Goal: Task Accomplishment & Management: Complete application form

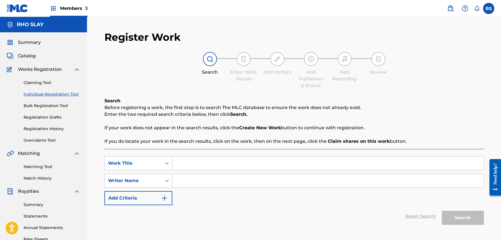
click at [218, 159] on input "Search Form" at bounding box center [327, 162] width 311 height 13
type input "I-80"
click at [207, 182] on input "Search Form" at bounding box center [327, 180] width 311 height 13
type input "rho slay"
click at [462, 217] on button "Search" at bounding box center [463, 217] width 42 height 14
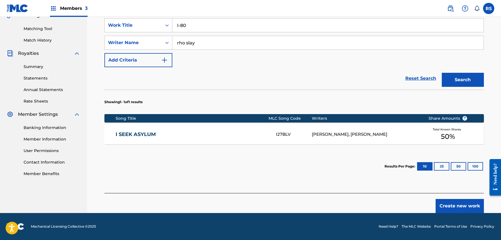
click at [462, 206] on button "Create new work" at bounding box center [459, 206] width 48 height 14
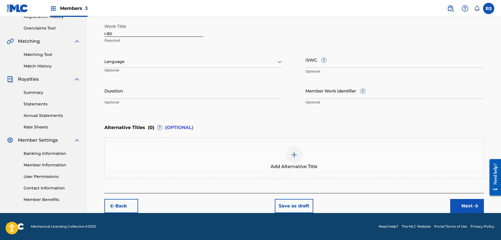
scroll to position [112, 0]
click at [470, 197] on div "Back Save as draft Next" at bounding box center [293, 203] width 379 height 20
click at [470, 203] on button "Next" at bounding box center [467, 206] width 34 height 14
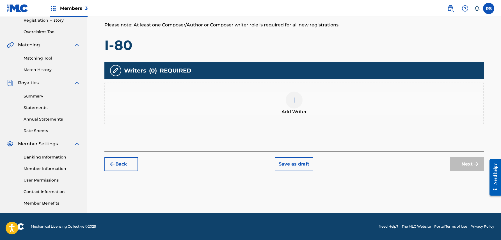
click at [290, 101] on div at bounding box center [294, 99] width 17 height 17
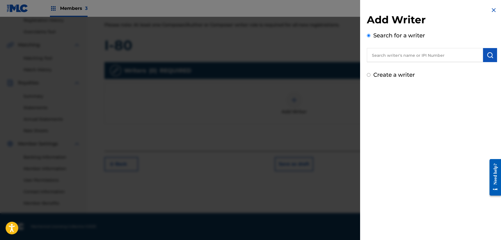
click at [427, 56] on input "text" at bounding box center [425, 55] width 116 height 14
type input "rho slay"
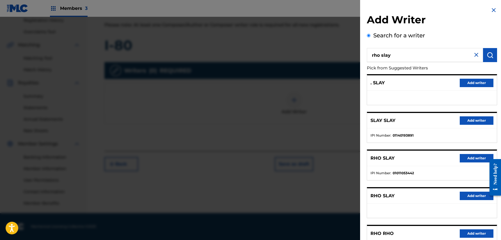
drag, startPoint x: 411, startPoint y: 57, endPoint x: 347, endPoint y: 56, distance: 64.2
click at [347, 56] on div "Add Writer Search for a writer [PERSON_NAME] Pick from Suggested Writers . SLAY…" at bounding box center [250, 128] width 501 height 223
click at [465, 158] on button "Add writer" at bounding box center [476, 158] width 34 height 8
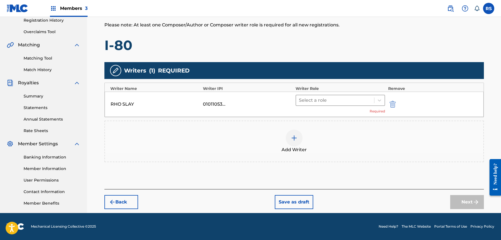
click at [332, 103] on div at bounding box center [335, 100] width 73 height 8
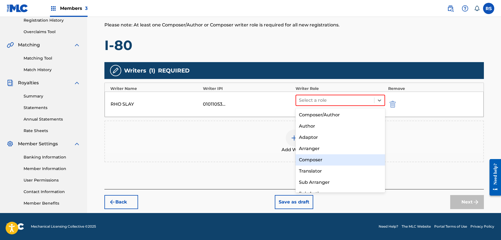
click at [317, 155] on div "Composer" at bounding box center [340, 159] width 90 height 11
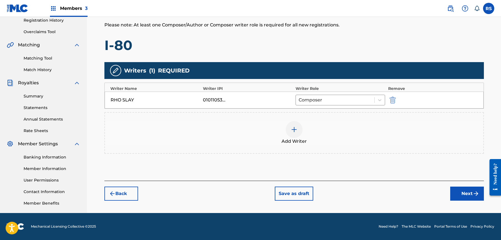
click at [468, 190] on button "Next" at bounding box center [467, 193] width 34 height 14
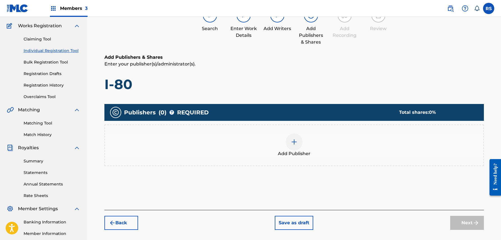
scroll to position [25, 0]
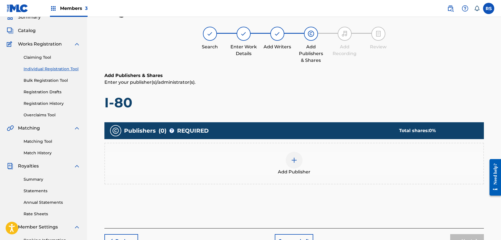
click at [300, 161] on div at bounding box center [294, 159] width 17 height 17
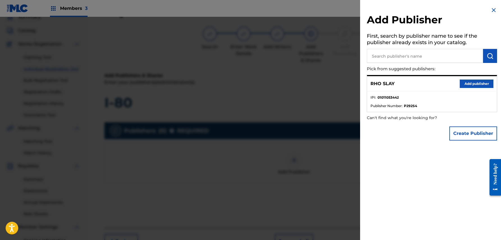
click at [476, 79] on button "Add publisher" at bounding box center [476, 83] width 34 height 8
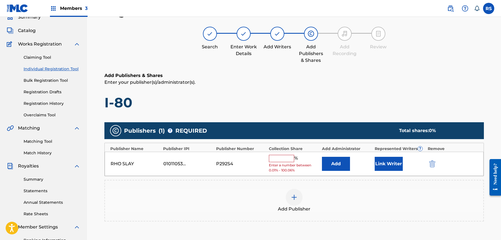
click at [282, 162] on span "Enter a number between 0.01% - 100.06%" at bounding box center [294, 167] width 50 height 10
click at [285, 158] on input "text" at bounding box center [281, 158] width 25 height 7
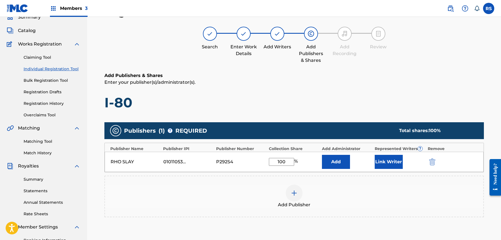
type input "100"
click at [378, 165] on button "Link Writer" at bounding box center [388, 162] width 28 height 14
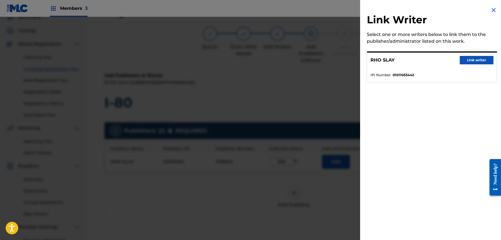
click at [471, 60] on button "Link writer" at bounding box center [476, 60] width 34 height 8
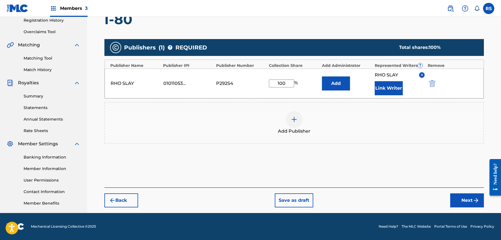
click at [464, 197] on button "Next" at bounding box center [467, 200] width 34 height 14
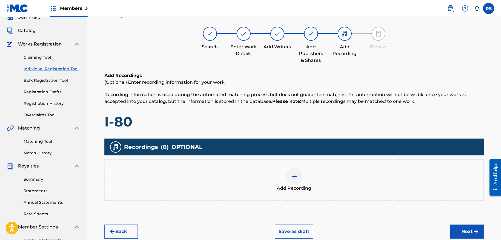
click at [463, 230] on button "Next" at bounding box center [467, 231] width 34 height 14
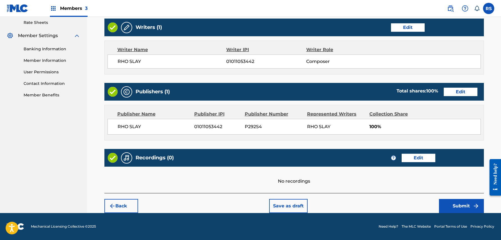
scroll to position [216, 0]
click at [465, 199] on button "Submit" at bounding box center [461, 206] width 45 height 14
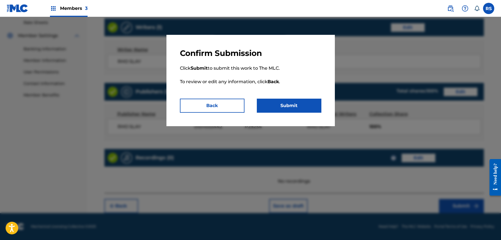
click at [310, 107] on button "Submit" at bounding box center [289, 105] width 65 height 14
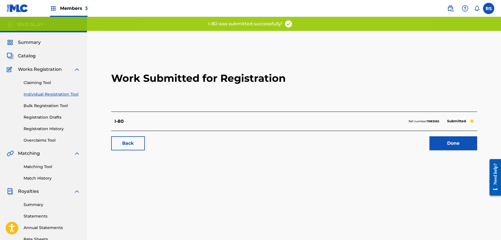
click at [465, 146] on link "Done" at bounding box center [453, 143] width 48 height 14
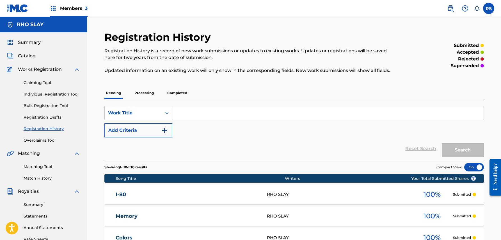
click at [49, 93] on link "Individual Registration Tool" at bounding box center [52, 94] width 57 height 6
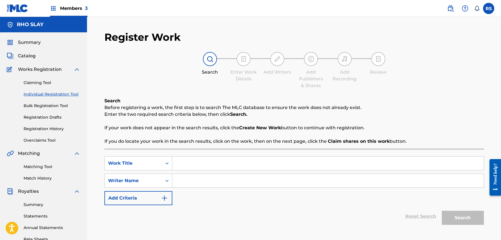
click at [230, 164] on input "Search Form" at bounding box center [327, 162] width 311 height 13
type input "werk"
click at [231, 181] on input "Search Form" at bounding box center [327, 180] width 311 height 13
type input "rho slay"
click at [462, 217] on button "Search" at bounding box center [463, 217] width 42 height 14
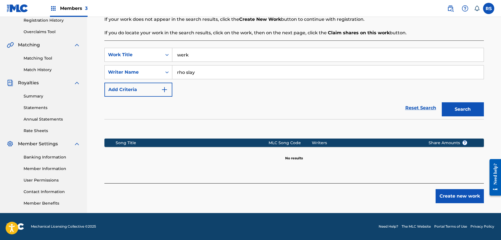
scroll to position [108, 0]
click at [440, 195] on button "Create new work" at bounding box center [459, 196] width 48 height 14
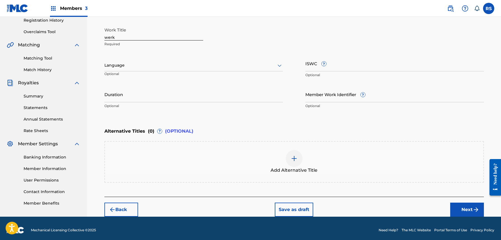
click at [464, 213] on button "Next" at bounding box center [467, 209] width 34 height 14
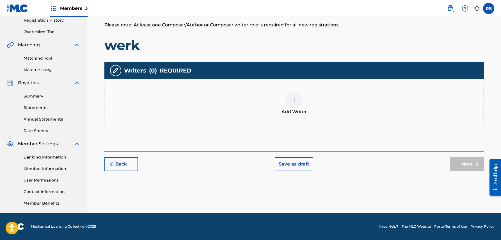
scroll to position [25, 0]
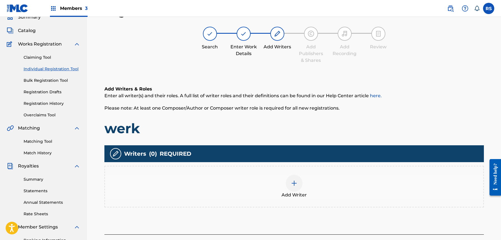
click at [302, 185] on div "Add Writer" at bounding box center [294, 186] width 378 height 24
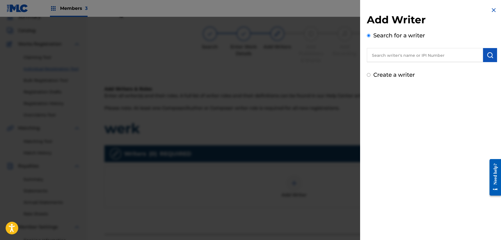
click at [441, 56] on input "text" at bounding box center [425, 55] width 116 height 14
paste input "rho slay"
type input "rho slay"
click at [421, 67] on div "rho slay" at bounding box center [425, 68] width 116 height 10
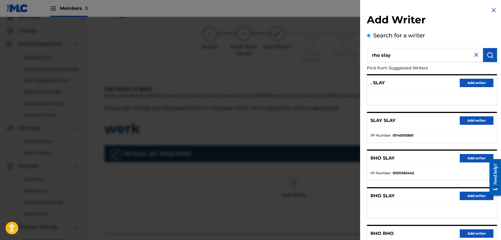
click at [456, 154] on div "RHO SLAY Add writer" at bounding box center [432, 157] width 130 height 15
click at [460, 157] on button "Add writer" at bounding box center [476, 158] width 34 height 8
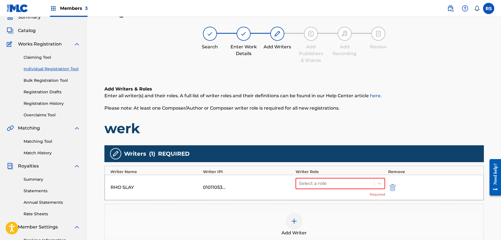
click at [325, 176] on div "RHO SLAY 01011053442 Select a role Required" at bounding box center [294, 186] width 379 height 25
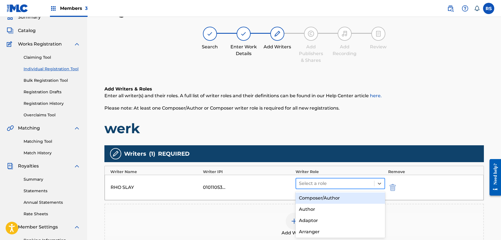
click at [325, 181] on div at bounding box center [335, 183] width 73 height 8
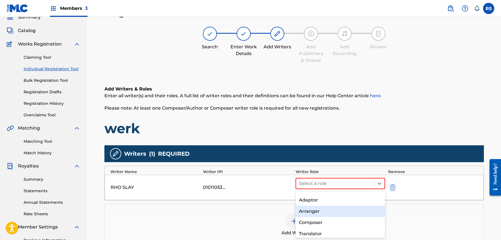
scroll to position [22, 0]
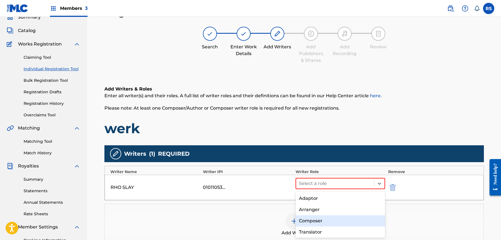
click at [316, 223] on div "Composer" at bounding box center [340, 220] width 90 height 11
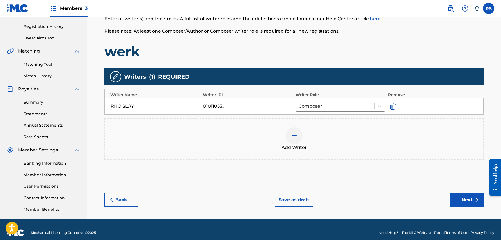
click at [462, 204] on button "Next" at bounding box center [467, 199] width 34 height 14
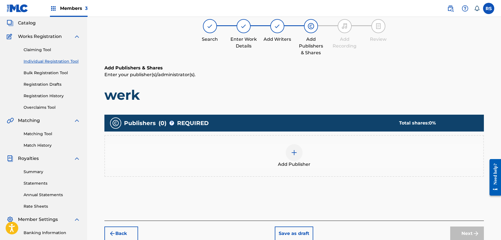
scroll to position [25, 0]
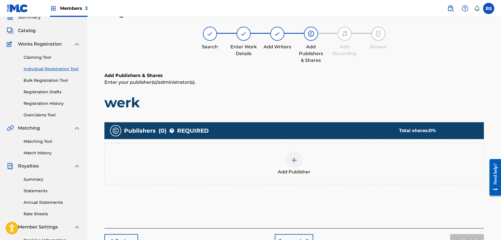
click at [301, 164] on div at bounding box center [294, 159] width 17 height 17
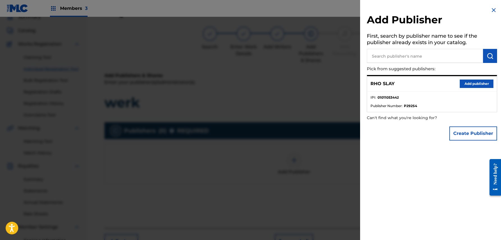
click at [466, 80] on button "Add publisher" at bounding box center [476, 83] width 34 height 8
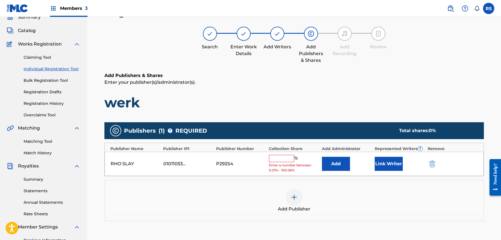
click at [289, 154] on div "RHO SLAY 01011053442 P292S4 % Enter a number between 0.01% - 100.06% Add Link W…" at bounding box center [294, 163] width 379 height 24
click at [287, 156] on input "text" at bounding box center [281, 158] width 25 height 7
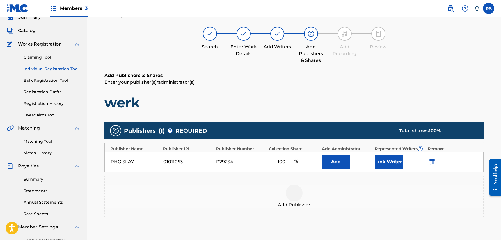
type input "100"
click at [387, 161] on button "Link Writer" at bounding box center [388, 162] width 28 height 14
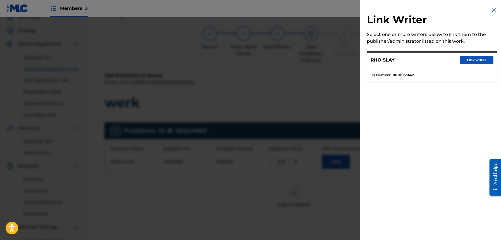
click at [479, 60] on button "Link writer" at bounding box center [476, 60] width 34 height 8
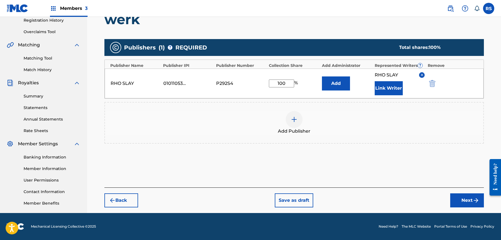
click at [467, 200] on button "Next" at bounding box center [467, 200] width 34 height 14
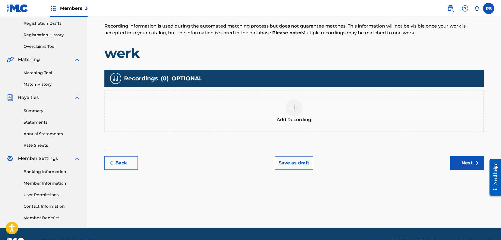
click at [470, 164] on button "Next" at bounding box center [467, 163] width 34 height 14
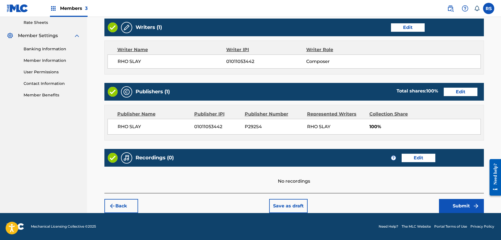
scroll to position [216, 0]
click at [454, 206] on button "Submit" at bounding box center [461, 206] width 45 height 14
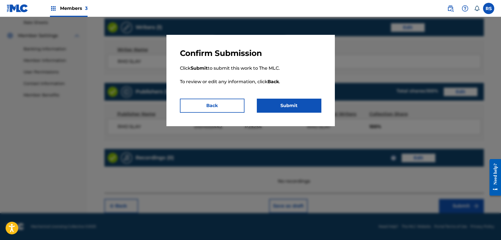
click at [315, 108] on button "Submit" at bounding box center [289, 105] width 65 height 14
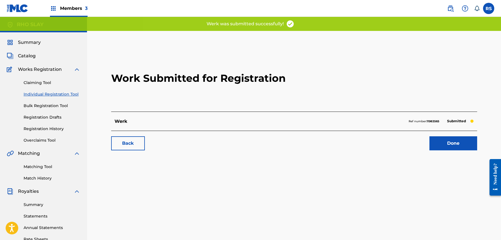
click at [463, 141] on link "Done" at bounding box center [453, 143] width 48 height 14
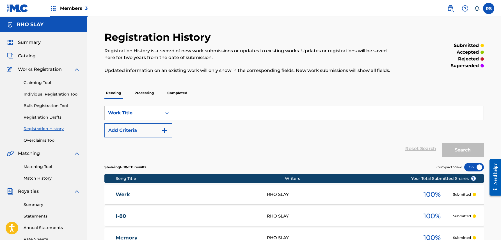
click at [56, 92] on link "Individual Registration Tool" at bounding box center [52, 94] width 57 height 6
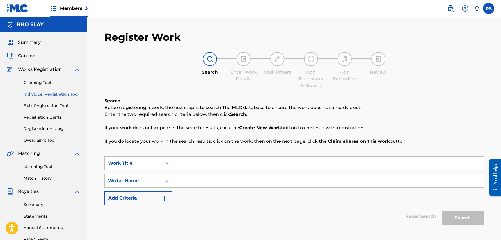
click at [213, 156] on div "Search Form" at bounding box center [327, 163] width 311 height 14
click at [214, 158] on input "Search Form" at bounding box center [327, 162] width 311 height 13
type input "grand"
click at [292, 181] on input "Search Form" at bounding box center [327, 180] width 311 height 13
type input "rho slay"
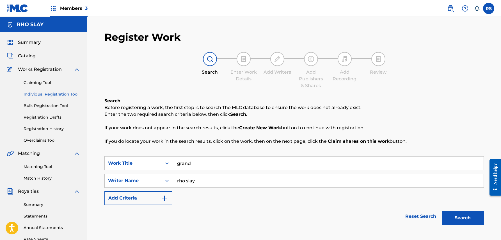
click at [462, 217] on button "Search" at bounding box center [463, 217] width 42 height 14
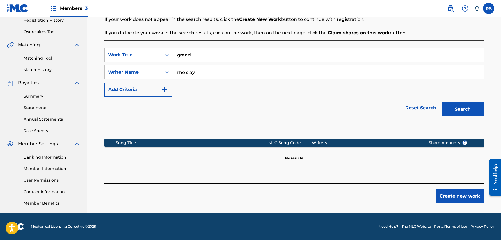
scroll to position [108, 0]
click at [447, 201] on button "Create new work" at bounding box center [459, 196] width 48 height 14
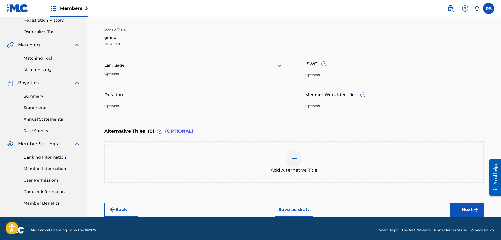
click at [460, 208] on button "Next" at bounding box center [467, 209] width 34 height 14
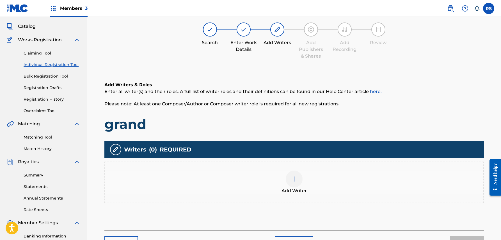
scroll to position [30, 0]
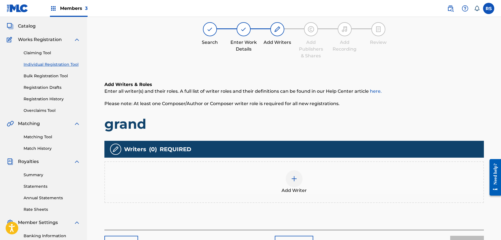
click at [300, 180] on div at bounding box center [294, 178] width 17 height 17
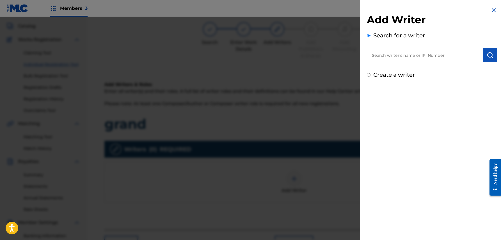
click at [465, 55] on input "text" at bounding box center [425, 55] width 116 height 14
paste input "rho slay"
type input "rho slay"
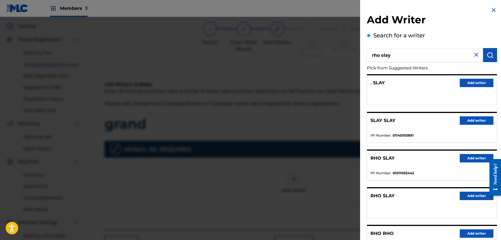
click at [476, 152] on div "RHO SLAY Add writer" at bounding box center [432, 157] width 130 height 15
click at [476, 156] on button "Add writer" at bounding box center [476, 158] width 34 height 8
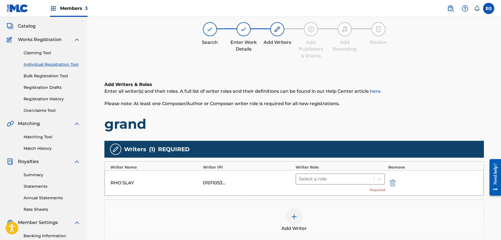
click at [338, 178] on div at bounding box center [335, 179] width 73 height 8
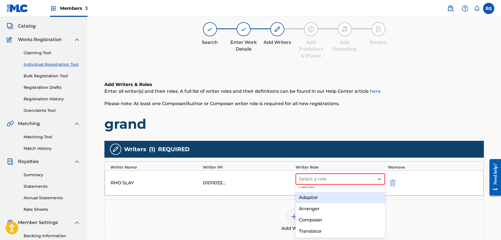
scroll to position [21, 0]
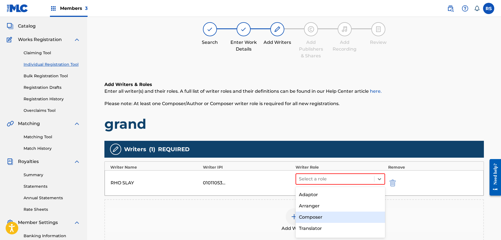
click at [329, 213] on div "Composer" at bounding box center [340, 216] width 90 height 11
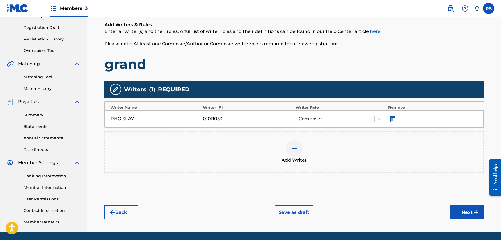
click at [461, 214] on button "Next" at bounding box center [467, 212] width 34 height 14
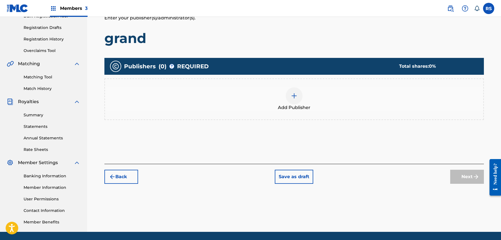
scroll to position [25, 0]
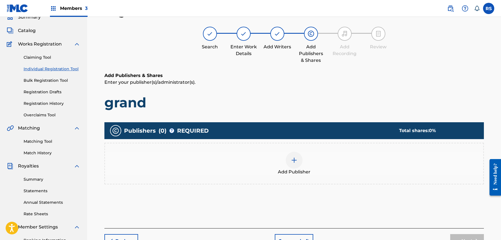
click at [296, 161] on img at bounding box center [294, 160] width 7 height 7
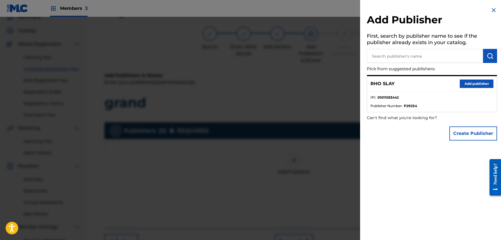
click at [470, 82] on button "Add publisher" at bounding box center [476, 83] width 34 height 8
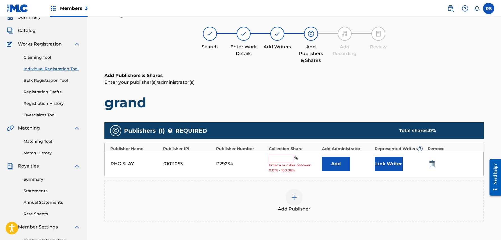
click at [286, 159] on input "text" at bounding box center [281, 158] width 25 height 7
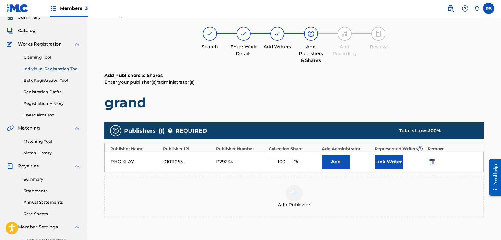
type input "100"
click at [401, 162] on button "Link Writer" at bounding box center [388, 162] width 28 height 14
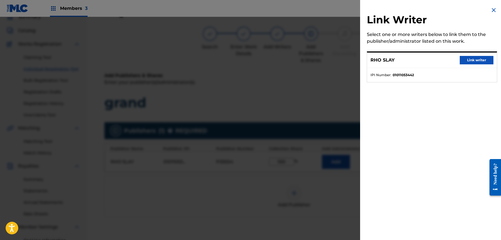
click at [466, 59] on button "Link writer" at bounding box center [476, 60] width 34 height 8
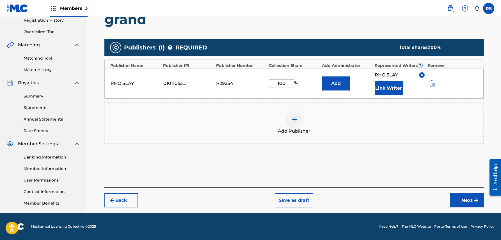
click at [465, 195] on button "Next" at bounding box center [467, 200] width 34 height 14
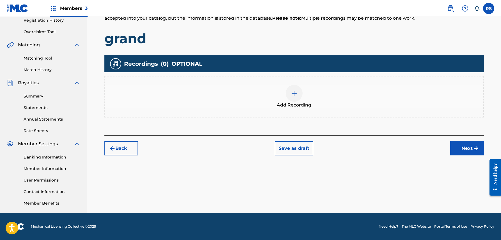
click at [473, 145] on img "submit" at bounding box center [475, 148] width 7 height 7
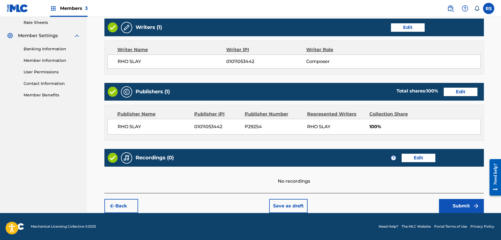
scroll to position [216, 0]
click at [460, 204] on button "Submit" at bounding box center [461, 206] width 45 height 14
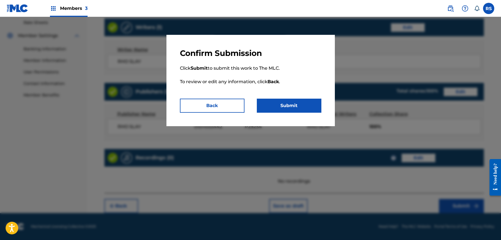
click at [305, 101] on button "Submit" at bounding box center [289, 105] width 65 height 14
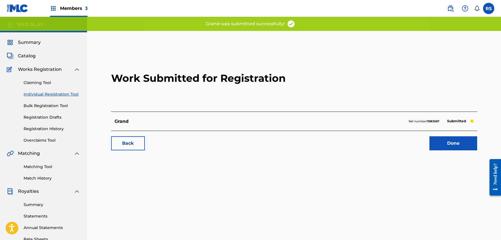
click at [444, 139] on link "Done" at bounding box center [453, 143] width 48 height 14
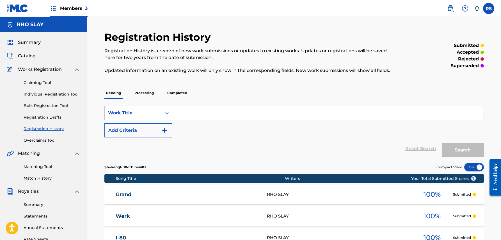
click at [43, 94] on link "Individual Registration Tool" at bounding box center [52, 94] width 57 height 6
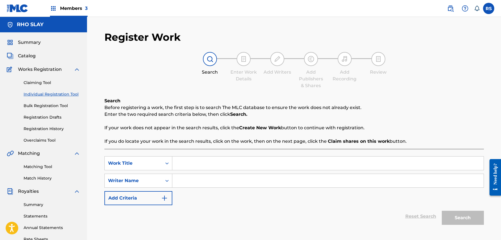
click at [238, 164] on input "Search Form" at bounding box center [327, 162] width 311 height 13
click at [209, 163] on input "Search Form" at bounding box center [327, 162] width 311 height 13
type input "Sweet Bitch"
click at [208, 188] on div "SearchWithCriteriac18b455a-1766-4b8e-9954-7036982a7811 Work Title Sweet Bitch S…" at bounding box center [293, 180] width 379 height 49
click at [209, 183] on input "Search Form" at bounding box center [327, 180] width 311 height 13
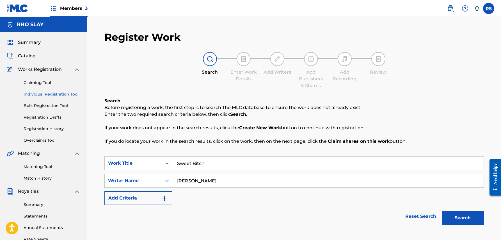
type input "[PERSON_NAME]"
click at [462, 217] on button "Search" at bounding box center [463, 217] width 42 height 14
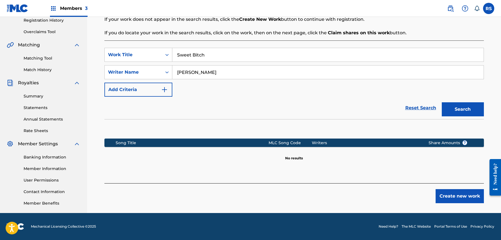
scroll to position [108, 0]
click at [462, 190] on button "Create new work" at bounding box center [459, 196] width 48 height 14
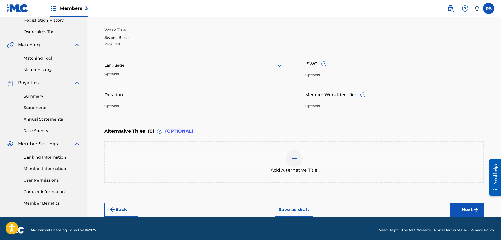
click at [466, 215] on button "Next" at bounding box center [467, 209] width 34 height 14
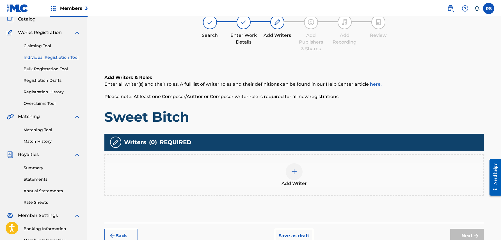
scroll to position [25, 0]
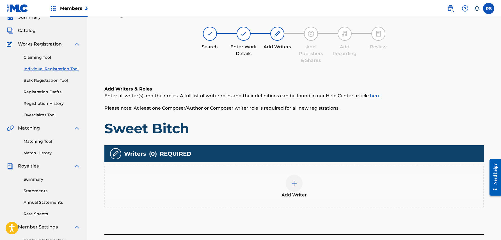
click at [293, 180] on img at bounding box center [294, 183] width 7 height 7
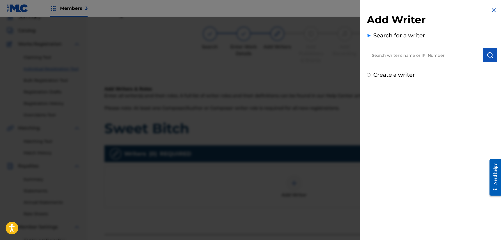
click at [416, 59] on input "text" at bounding box center [425, 55] width 116 height 14
type input "rho slay"
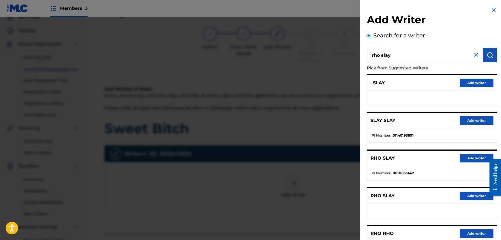
click at [473, 158] on button "Add writer" at bounding box center [476, 158] width 34 height 8
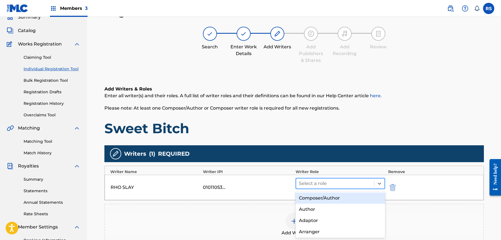
click at [356, 183] on div at bounding box center [335, 183] width 73 height 8
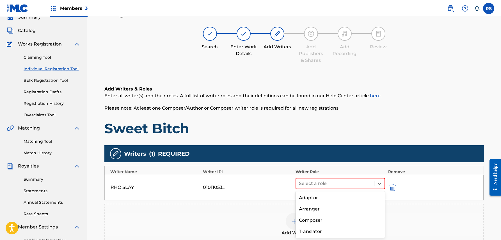
scroll to position [26, 0]
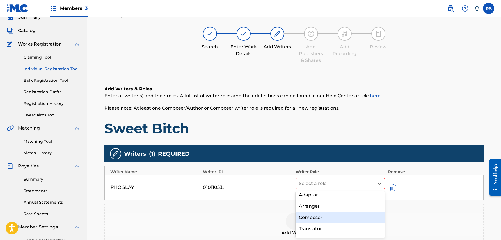
click at [340, 214] on div "Composer" at bounding box center [340, 217] width 90 height 11
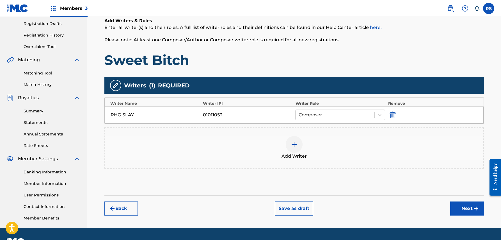
scroll to position [94, 0]
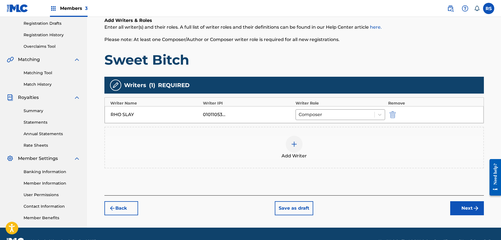
click at [465, 205] on button "Next" at bounding box center [467, 208] width 34 height 14
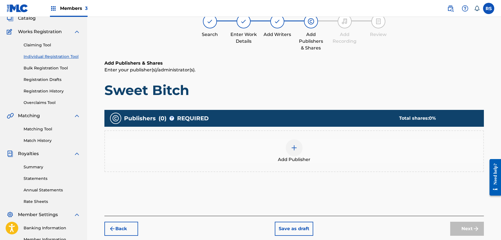
scroll to position [25, 0]
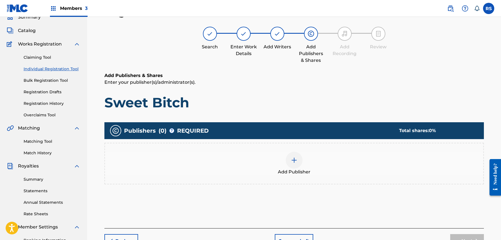
click at [297, 160] on img at bounding box center [294, 160] width 7 height 7
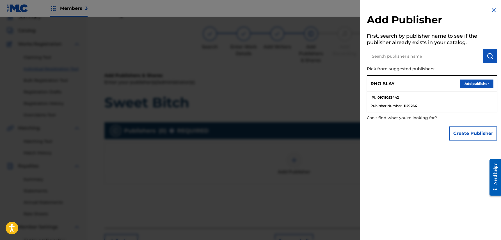
click at [476, 83] on button "Add publisher" at bounding box center [476, 83] width 34 height 8
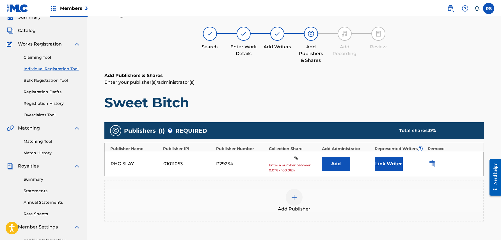
click at [277, 158] on input "text" at bounding box center [281, 158] width 25 height 7
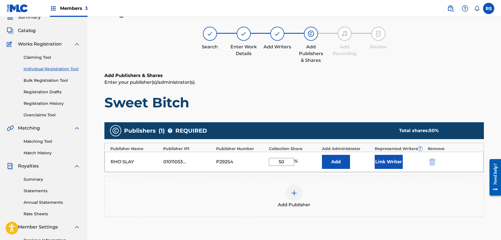
type input "50"
click at [353, 192] on div "Add Publisher" at bounding box center [294, 196] width 378 height 24
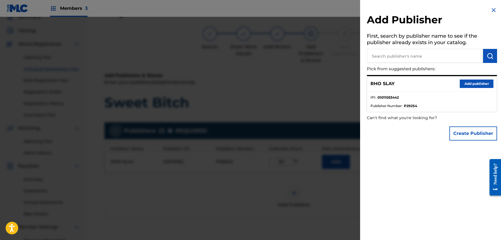
click at [307, 124] on div at bounding box center [250, 137] width 501 height 240
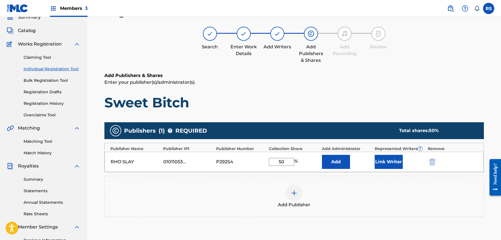
click at [397, 161] on button "Link Writer" at bounding box center [388, 162] width 28 height 14
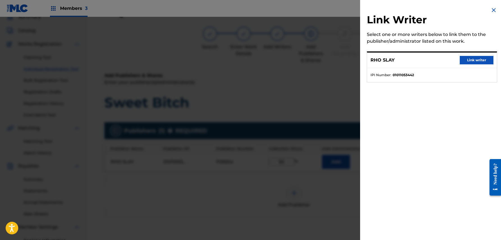
click at [487, 61] on button "Link writer" at bounding box center [476, 60] width 34 height 8
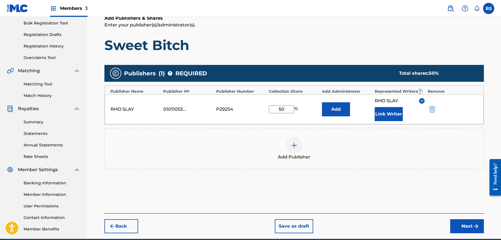
click at [460, 224] on button "Next" at bounding box center [467, 226] width 34 height 14
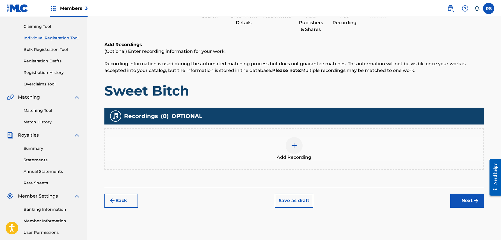
click at [470, 196] on button "Next" at bounding box center [467, 200] width 34 height 14
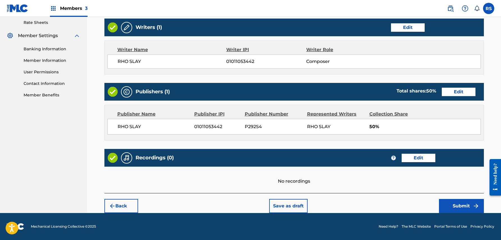
scroll to position [216, 0]
click at [465, 206] on button "Submit" at bounding box center [461, 206] width 45 height 14
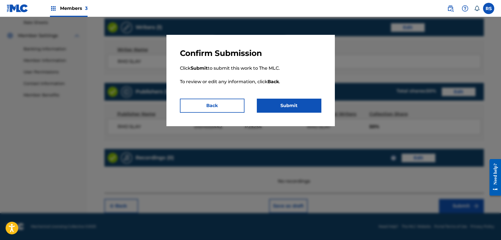
click at [303, 104] on button "Submit" at bounding box center [289, 105] width 65 height 14
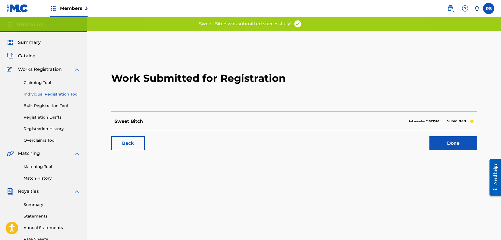
click at [455, 141] on link "Done" at bounding box center [453, 143] width 48 height 14
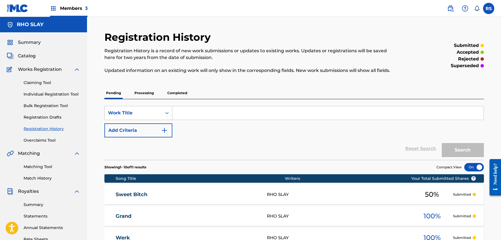
click at [61, 91] on link "Individual Registration Tool" at bounding box center [52, 94] width 57 height 6
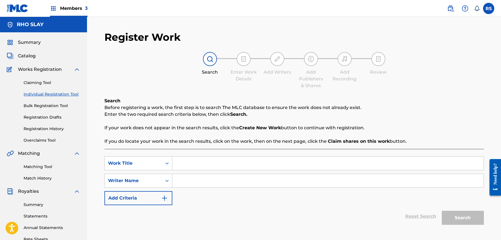
click at [205, 163] on input "Search Form" at bounding box center [327, 162] width 311 height 13
type input "gritty"
click at [212, 183] on input "Search Form" at bounding box center [327, 180] width 311 height 13
type input "r"
paste input "rho slay"
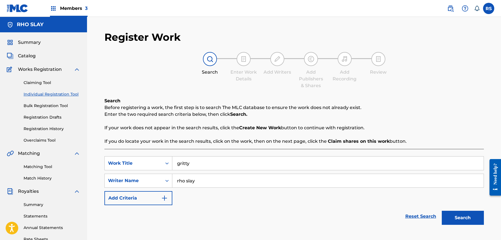
type input "rho slay"
click at [460, 211] on button "Search" at bounding box center [463, 217] width 42 height 14
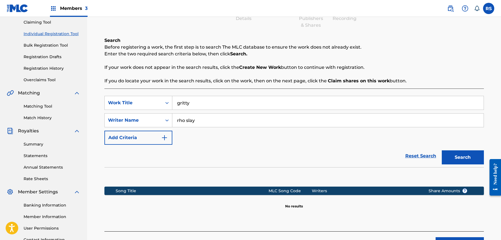
scroll to position [98, 0]
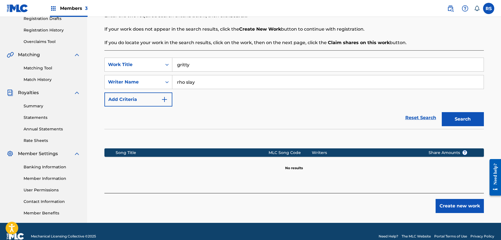
click at [453, 209] on button "Create new work" at bounding box center [459, 206] width 48 height 14
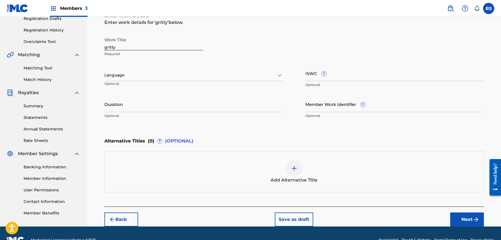
click at [462, 219] on button "Next" at bounding box center [467, 219] width 34 height 14
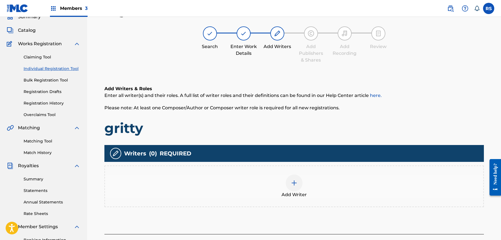
scroll to position [25, 0]
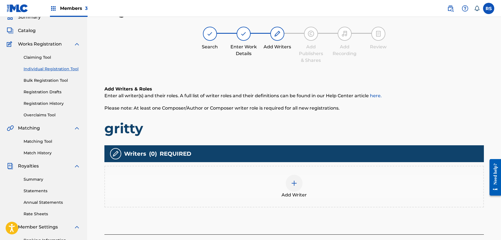
click at [291, 183] on img at bounding box center [294, 183] width 7 height 7
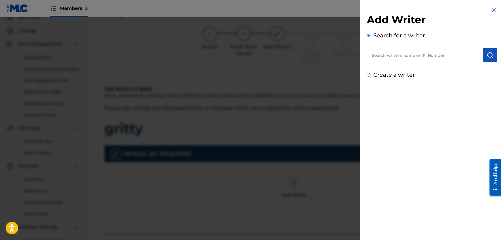
click at [438, 55] on input "text" at bounding box center [425, 55] width 116 height 14
paste input "rho slay"
type input "rho slay"
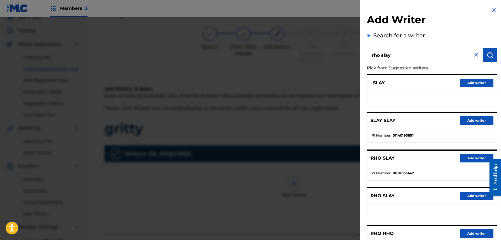
click at [479, 158] on button "Add writer" at bounding box center [476, 158] width 34 height 8
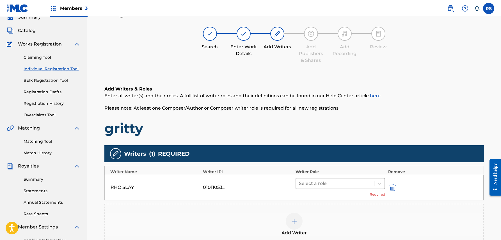
click at [364, 187] on div "Select a role" at bounding box center [335, 183] width 78 height 10
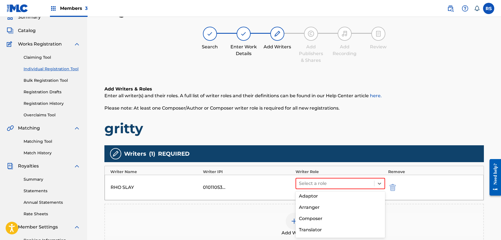
scroll to position [28, 0]
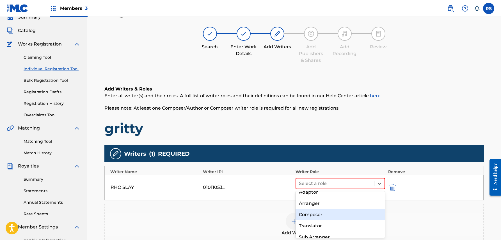
click at [346, 216] on div "Composer" at bounding box center [340, 214] width 90 height 11
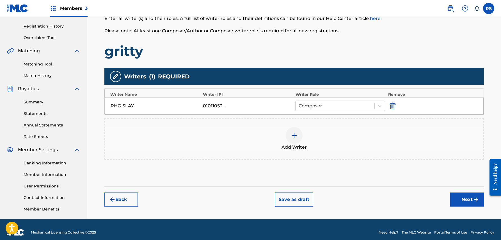
click at [460, 200] on button "Next" at bounding box center [467, 199] width 34 height 14
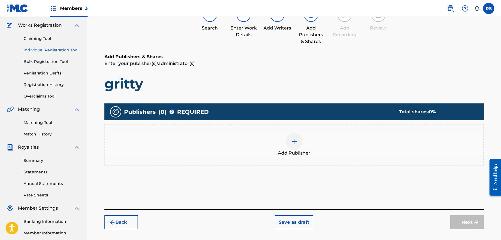
scroll to position [25, 0]
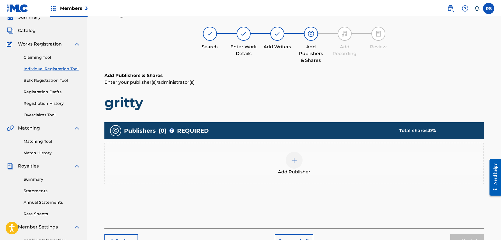
click at [295, 170] on span "Add Publisher" at bounding box center [294, 171] width 33 height 7
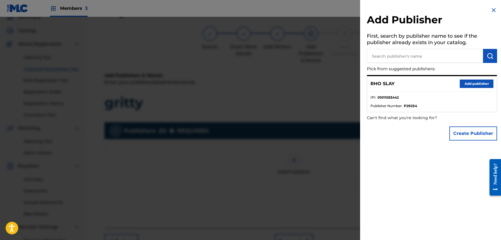
click at [477, 81] on button "Add publisher" at bounding box center [476, 83] width 34 height 8
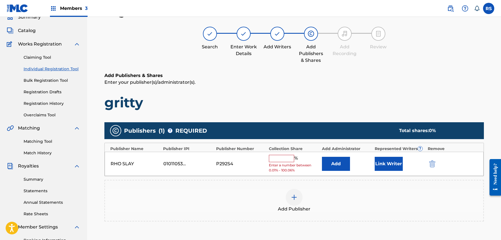
click at [281, 153] on div "RHO SLAY 01011053442 P292S4 % Enter a number between 0.01% - 100.06% Add Link W…" at bounding box center [294, 163] width 379 height 24
click at [281, 160] on div "%" at bounding box center [284, 158] width 30 height 7
click at [275, 161] on div "% Enter a number between 0.01% - 100.06%" at bounding box center [294, 164] width 50 height 18
click at [275, 160] on div "%" at bounding box center [284, 158] width 30 height 7
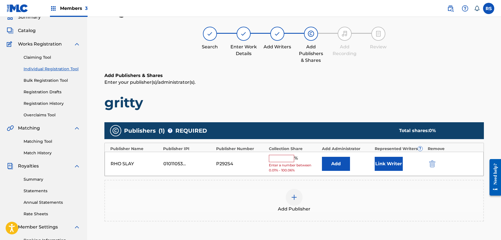
click at [275, 160] on div "%" at bounding box center [284, 158] width 30 height 7
click at [276, 158] on input "text" at bounding box center [281, 158] width 25 height 7
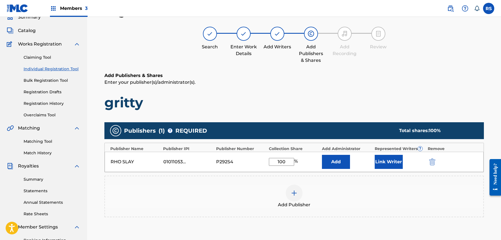
type input "100"
click at [394, 165] on button "Link Writer" at bounding box center [388, 162] width 28 height 14
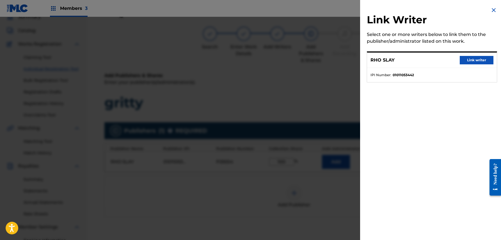
click at [394, 165] on div "Link Writer Select one or more writers below to link them to the publisher/admi…" at bounding box center [432, 120] width 144 height 240
click at [479, 65] on div "RHO SLAY Link writer" at bounding box center [432, 59] width 130 height 15
click at [479, 63] on button "Link writer" at bounding box center [476, 60] width 34 height 8
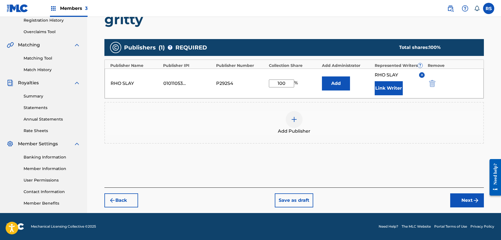
click at [466, 204] on button "Next" at bounding box center [467, 200] width 34 height 14
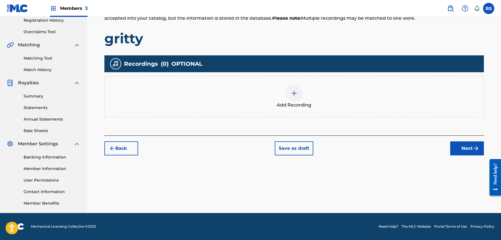
click at [469, 151] on button "Next" at bounding box center [467, 148] width 34 height 14
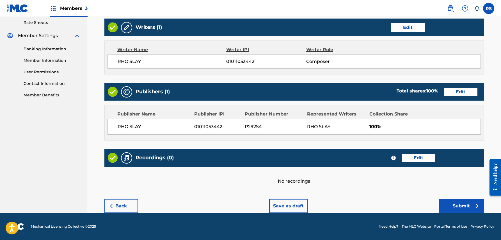
scroll to position [216, 0]
click at [464, 209] on button "Submit" at bounding box center [461, 206] width 45 height 14
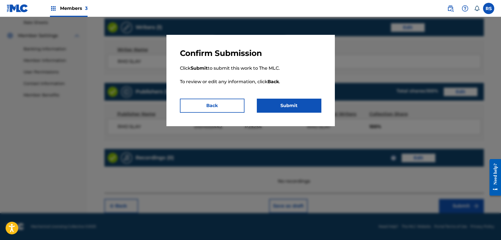
click at [300, 109] on button "Submit" at bounding box center [289, 105] width 65 height 14
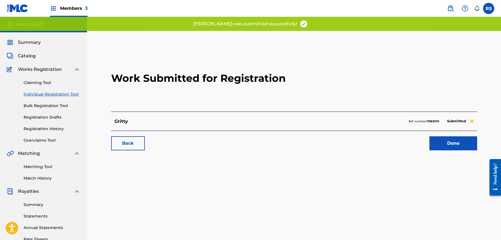
click at [438, 144] on link "Done" at bounding box center [453, 143] width 48 height 14
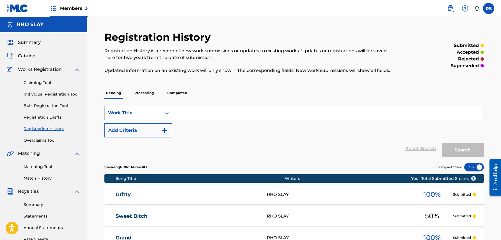
click at [64, 92] on link "Individual Registration Tool" at bounding box center [52, 94] width 57 height 6
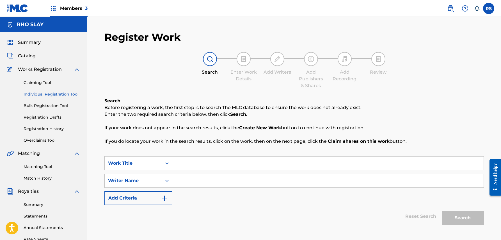
click at [226, 164] on input "Search Form" at bounding box center [327, 162] width 311 height 13
type input "Manners"
click at [228, 176] on input "Search Form" at bounding box center [327, 180] width 311 height 13
paste input "rho slay"
type input "rho slay"
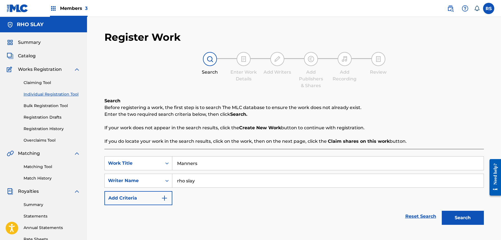
click at [460, 216] on button "Search" at bounding box center [463, 217] width 42 height 14
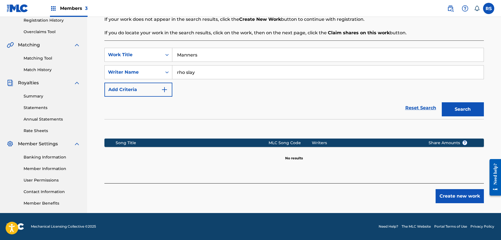
scroll to position [108, 0]
click at [443, 193] on button "Create new work" at bounding box center [459, 196] width 48 height 14
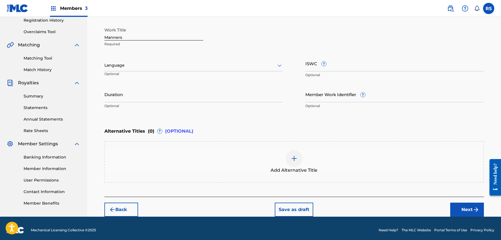
click at [458, 204] on button "Next" at bounding box center [467, 209] width 34 height 14
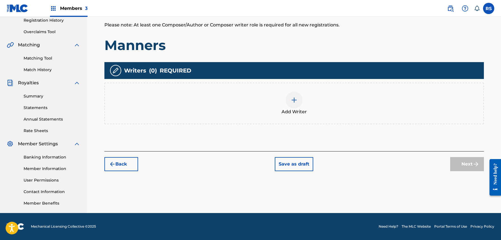
scroll to position [25, 0]
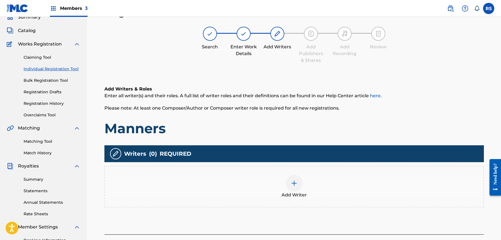
click at [283, 180] on div "Add Writer" at bounding box center [294, 186] width 378 height 24
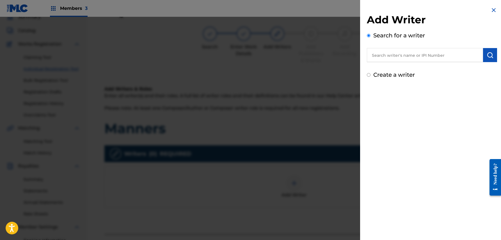
click at [397, 57] on input "text" at bounding box center [425, 55] width 116 height 14
paste input "rho slay"
type input "rho slay"
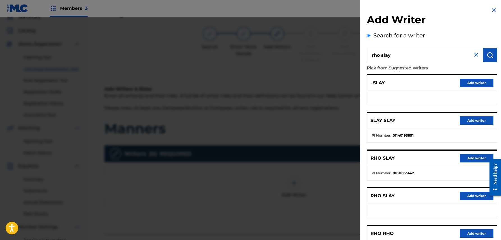
click at [471, 159] on button "Add writer" at bounding box center [476, 158] width 34 height 8
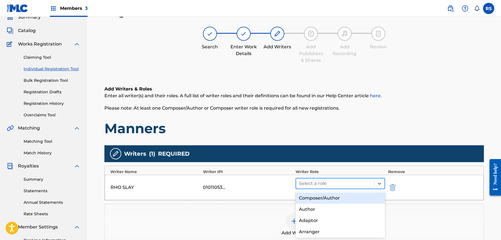
click at [337, 182] on div at bounding box center [335, 183] width 73 height 8
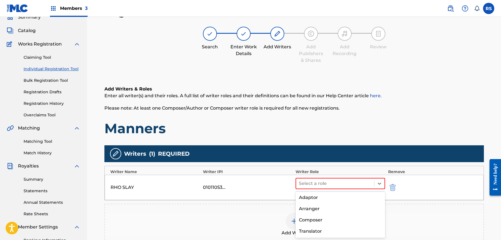
scroll to position [26, 0]
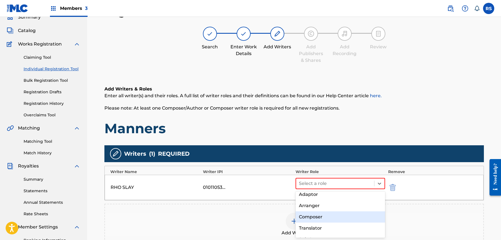
click at [332, 215] on div "Composer" at bounding box center [340, 216] width 90 height 11
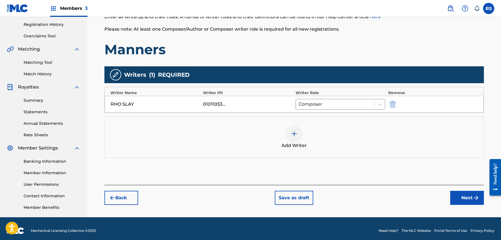
click at [463, 191] on button "Next" at bounding box center [467, 197] width 34 height 14
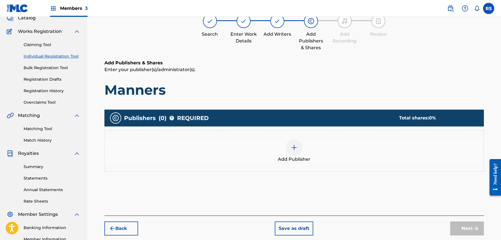
scroll to position [25, 0]
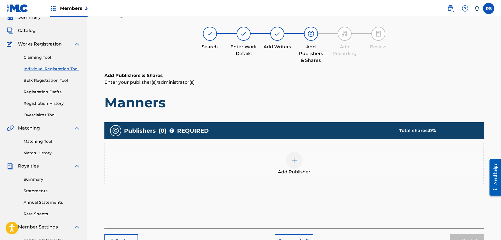
click at [293, 153] on div at bounding box center [294, 159] width 17 height 17
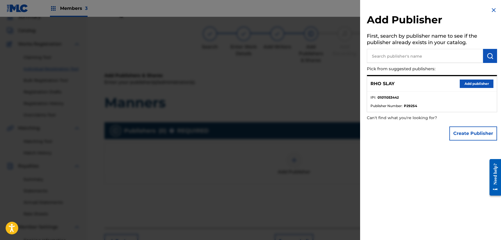
click at [464, 82] on button "Add publisher" at bounding box center [476, 83] width 34 height 8
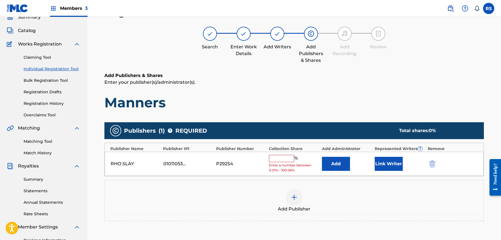
click at [287, 158] on input "text" at bounding box center [281, 158] width 25 height 7
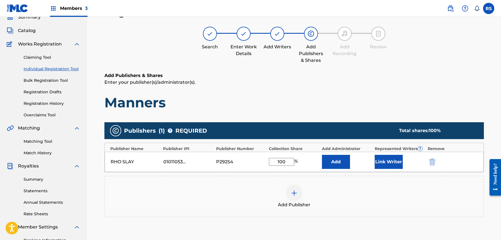
type input "100"
click at [375, 185] on div "Add Publisher" at bounding box center [294, 196] width 378 height 24
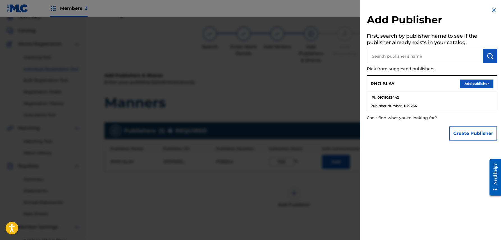
click at [319, 117] on div at bounding box center [250, 137] width 501 height 240
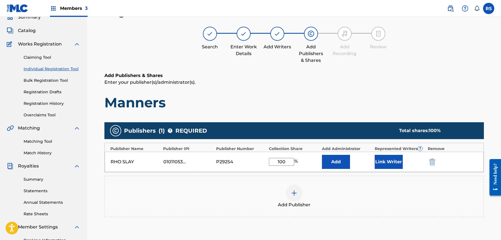
click at [387, 164] on button "Link Writer" at bounding box center [388, 162] width 28 height 14
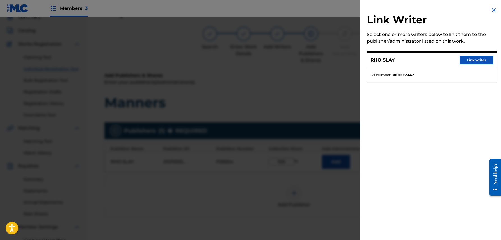
click at [479, 58] on button "Link writer" at bounding box center [476, 60] width 34 height 8
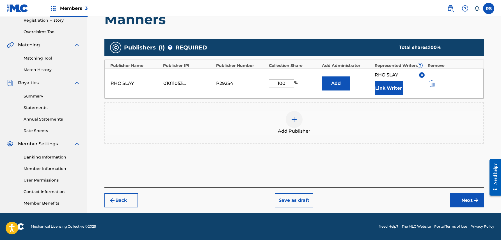
click at [474, 198] on img "submit" at bounding box center [475, 200] width 7 height 7
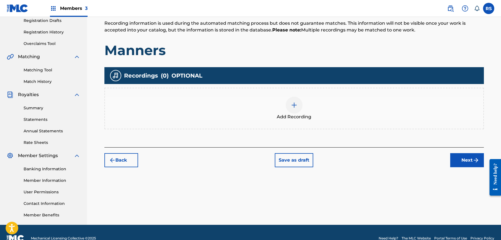
click at [458, 163] on button "Next" at bounding box center [467, 160] width 34 height 14
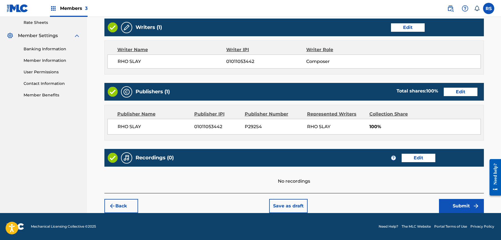
scroll to position [216, 0]
click at [456, 206] on button "Submit" at bounding box center [461, 206] width 45 height 14
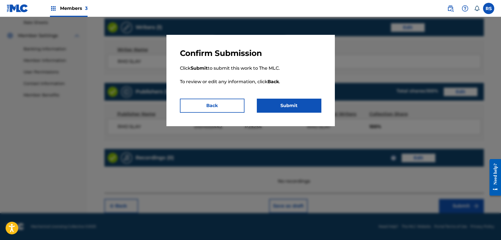
click at [306, 116] on div "Confirm Submission Click Submit to submit this work to The MLC. To review or ed…" at bounding box center [250, 80] width 168 height 91
click at [306, 104] on button "Submit" at bounding box center [289, 105] width 65 height 14
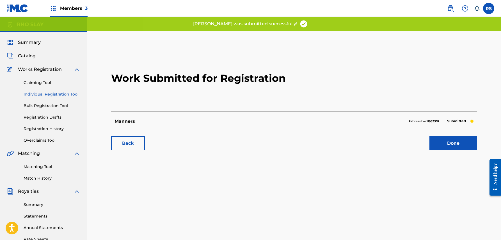
click at [458, 143] on link "Done" at bounding box center [453, 143] width 48 height 14
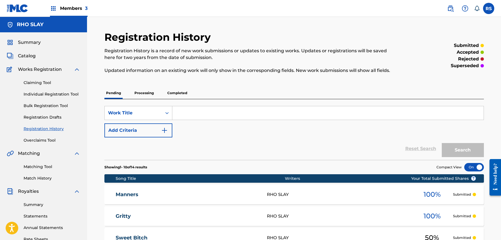
click at [61, 93] on link "Individual Registration Tool" at bounding box center [52, 94] width 57 height 6
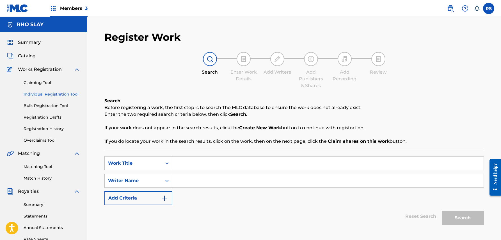
click at [228, 163] on input "Search Form" at bounding box center [327, 162] width 311 height 13
type input "confess"
click at [225, 182] on input "Search Form" at bounding box center [327, 180] width 311 height 13
paste input "rho slay"
type input "rho slay"
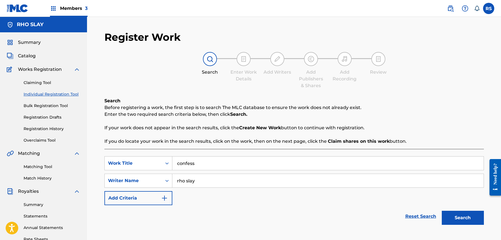
click at [462, 218] on button "Search" at bounding box center [463, 217] width 42 height 14
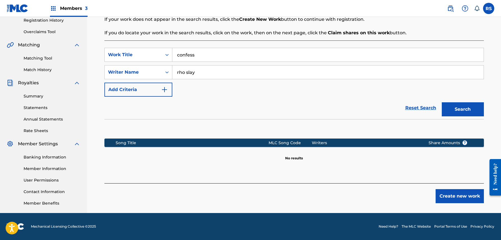
scroll to position [108, 0]
click at [448, 198] on button "Create new work" at bounding box center [459, 196] width 48 height 14
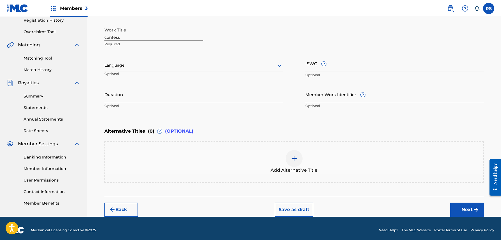
click at [460, 207] on button "Next" at bounding box center [467, 209] width 34 height 14
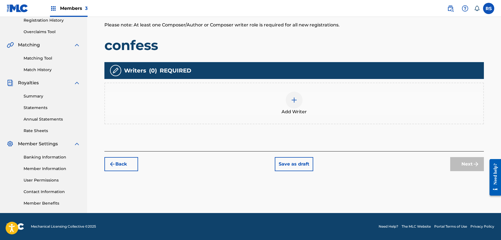
click at [298, 98] on div at bounding box center [294, 99] width 17 height 17
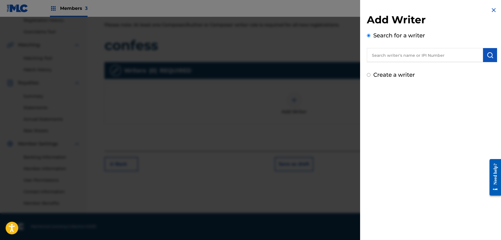
click at [419, 55] on input "text" at bounding box center [425, 55] width 116 height 14
paste input "rho slay"
type input "rho slay"
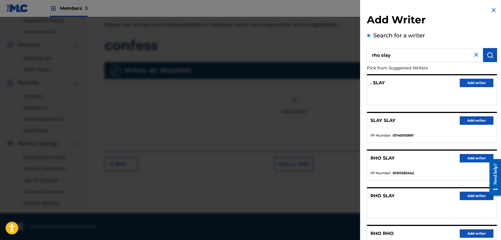
click at [469, 160] on button "Add writer" at bounding box center [476, 158] width 34 height 8
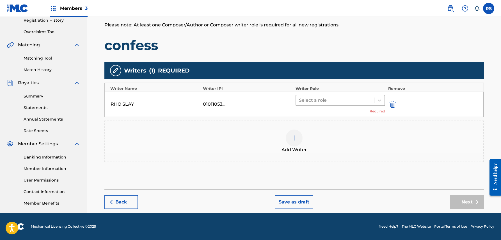
click at [361, 102] on div at bounding box center [335, 100] width 73 height 8
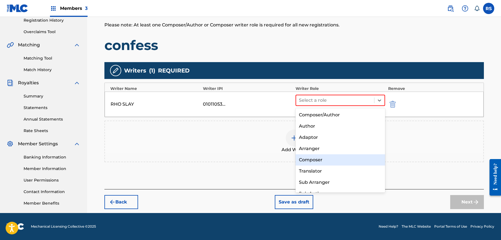
click at [334, 162] on div "Composer" at bounding box center [340, 159] width 90 height 11
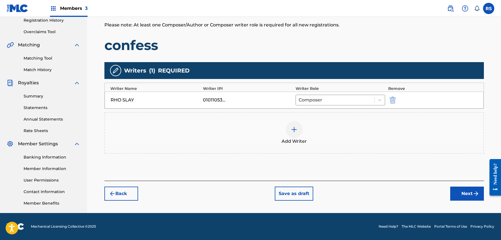
click at [458, 189] on button "Next" at bounding box center [467, 193] width 34 height 14
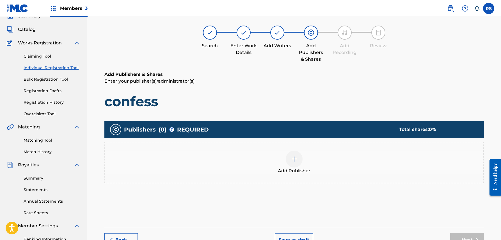
scroll to position [25, 0]
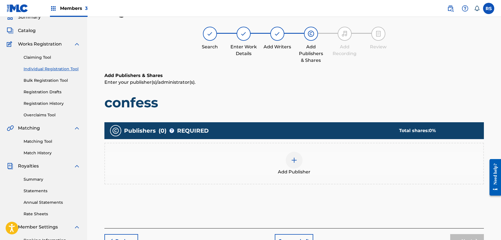
click at [293, 161] on img at bounding box center [294, 160] width 7 height 7
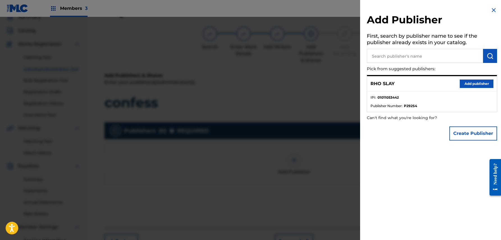
click at [467, 83] on button "Add publisher" at bounding box center [476, 83] width 34 height 8
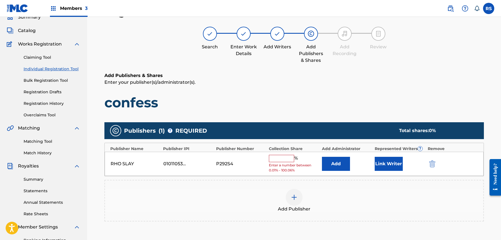
click at [277, 159] on input "text" at bounding box center [281, 158] width 25 height 7
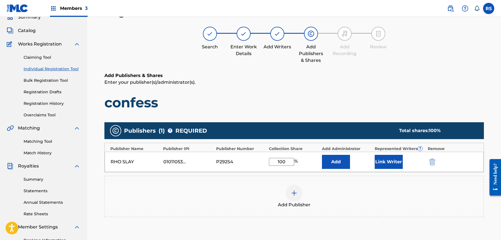
type input "100"
click at [384, 166] on button "Link Writer" at bounding box center [388, 162] width 28 height 14
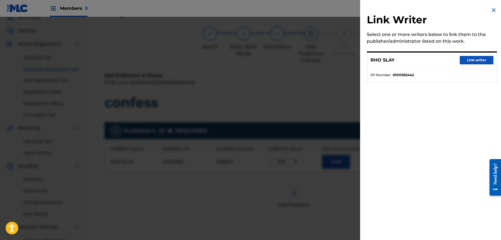
click at [479, 61] on button "Link writer" at bounding box center [476, 60] width 34 height 8
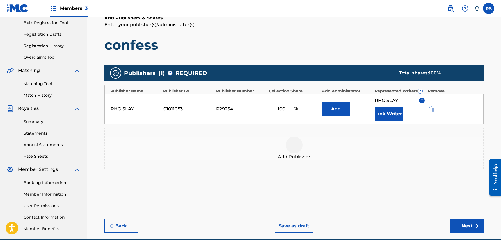
click at [454, 225] on button "Next" at bounding box center [467, 226] width 34 height 14
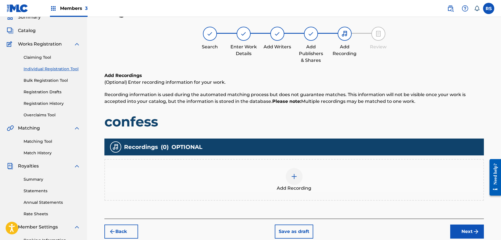
click at [457, 228] on button "Next" at bounding box center [467, 231] width 34 height 14
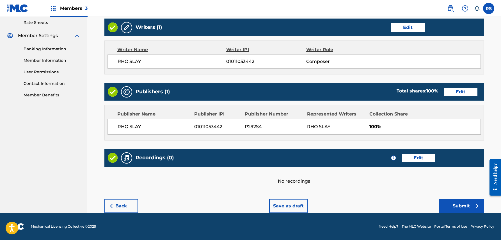
scroll to position [216, 0]
click at [467, 204] on button "Submit" at bounding box center [461, 206] width 45 height 14
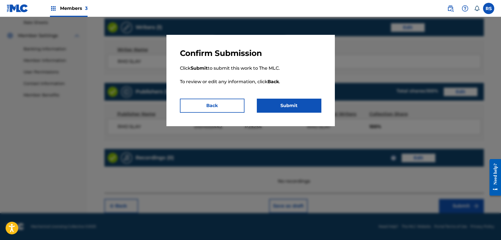
click at [314, 106] on button "Submit" at bounding box center [289, 105] width 65 height 14
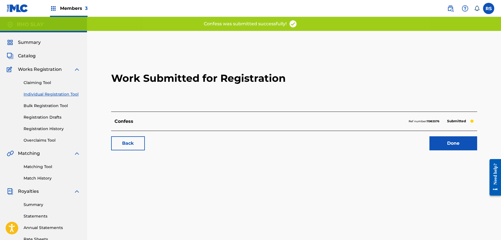
click at [451, 141] on link "Done" at bounding box center [453, 143] width 48 height 14
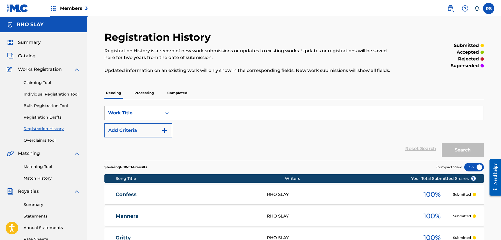
click at [50, 92] on link "Individual Registration Tool" at bounding box center [52, 94] width 57 height 6
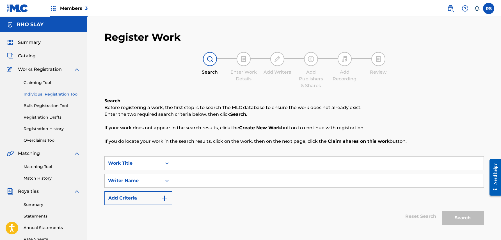
click at [244, 163] on input "Search Form" at bounding box center [327, 162] width 311 height 13
type input "cold"
click at [249, 184] on input "Search Form" at bounding box center [327, 180] width 311 height 13
paste input "rho slay"
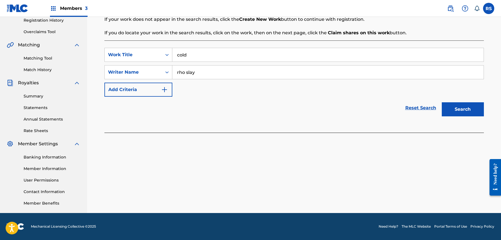
scroll to position [108, 0]
type input "rho slay"
click at [471, 113] on button "Search" at bounding box center [463, 109] width 42 height 14
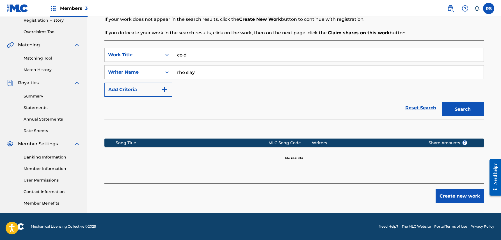
click at [460, 193] on button "Create new work" at bounding box center [459, 196] width 48 height 14
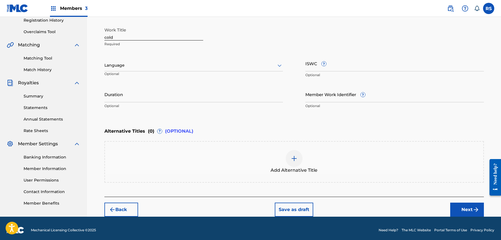
click at [461, 210] on button "Next" at bounding box center [467, 209] width 34 height 14
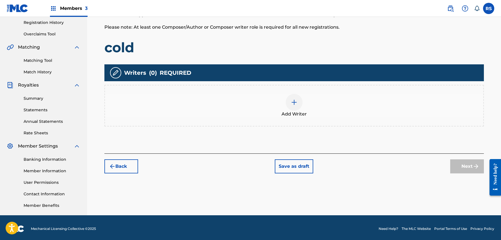
scroll to position [25, 0]
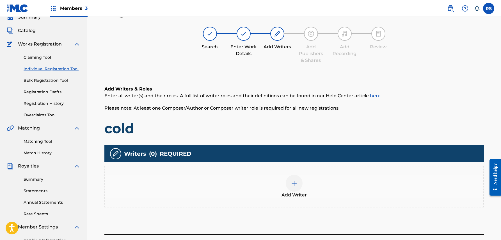
click at [301, 184] on div at bounding box center [294, 182] width 17 height 17
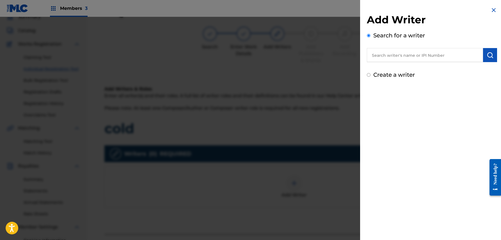
click at [449, 52] on input "text" at bounding box center [425, 55] width 116 height 14
paste input "rho slay"
type input "rho slay"
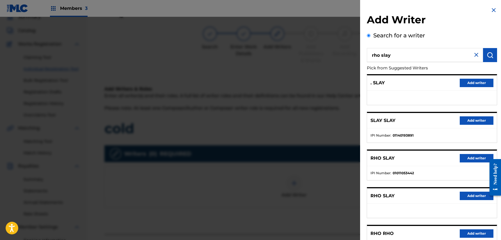
click at [469, 157] on button "Add writer" at bounding box center [476, 158] width 34 height 8
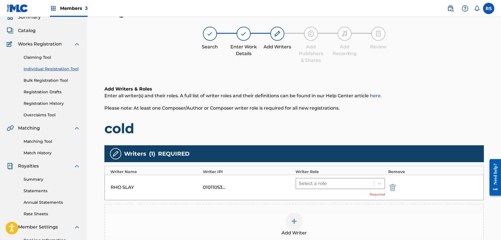
click at [332, 180] on div at bounding box center [335, 183] width 73 height 8
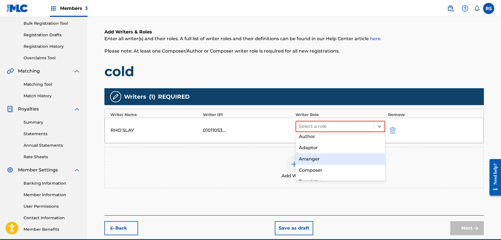
scroll to position [24, 0]
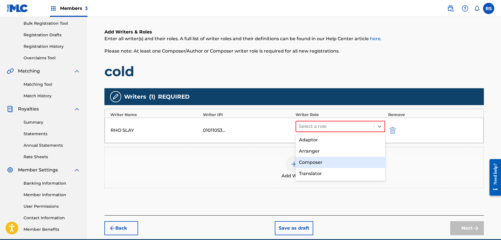
click at [334, 163] on div "Composer" at bounding box center [340, 162] width 90 height 11
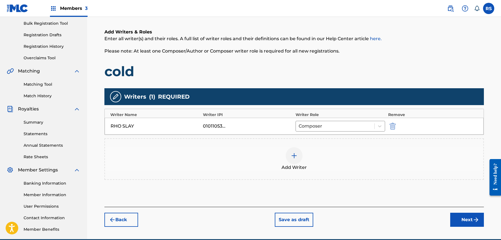
click at [464, 213] on button "Next" at bounding box center [467, 219] width 34 height 14
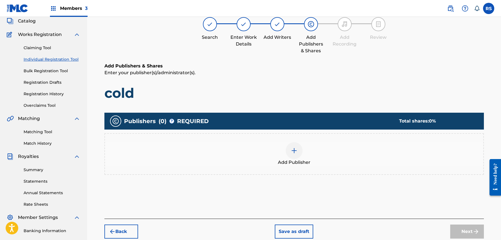
scroll to position [25, 0]
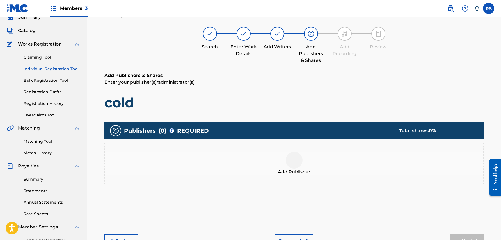
click at [303, 167] on div "Add Publisher" at bounding box center [294, 163] width 378 height 24
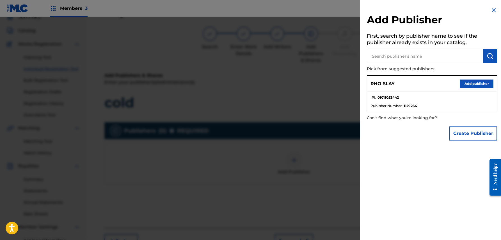
click at [470, 84] on button "Add publisher" at bounding box center [476, 83] width 34 height 8
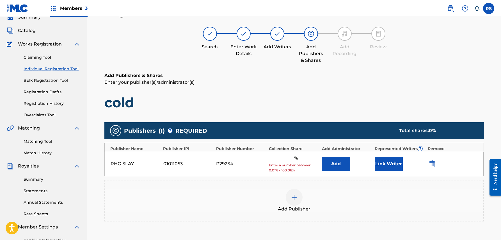
click at [280, 158] on input "text" at bounding box center [281, 158] width 25 height 7
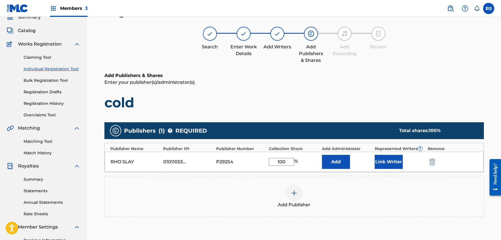
type input "100"
click at [391, 164] on button "Link Writer" at bounding box center [388, 162] width 28 height 14
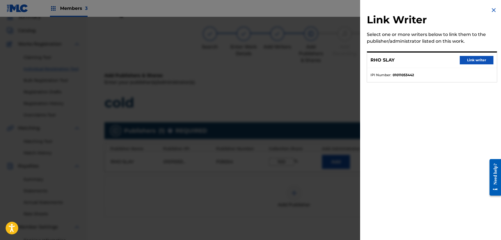
click at [473, 61] on button "Link writer" at bounding box center [476, 60] width 34 height 8
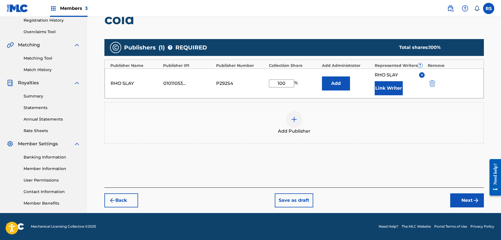
click at [467, 197] on button "Next" at bounding box center [467, 200] width 34 height 14
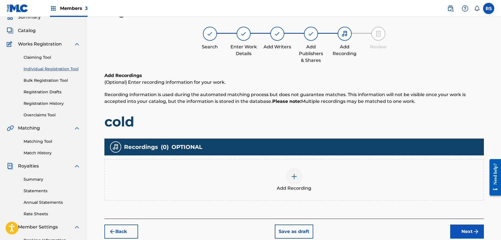
click at [463, 226] on button "Next" at bounding box center [467, 231] width 34 height 14
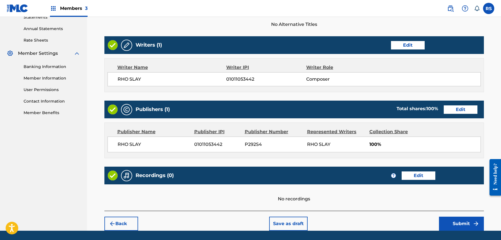
scroll to position [216, 0]
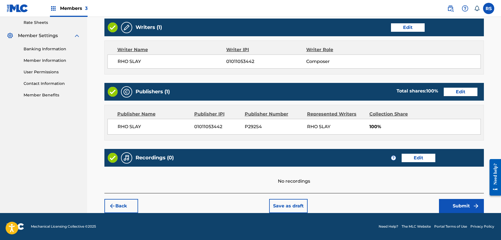
click at [465, 203] on button "Submit" at bounding box center [461, 206] width 45 height 14
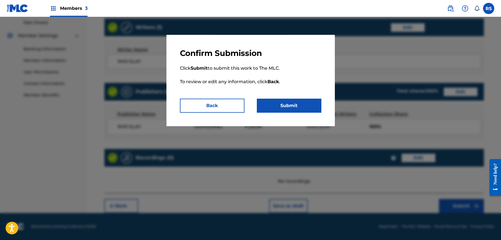
click at [312, 102] on button "Submit" at bounding box center [289, 105] width 65 height 14
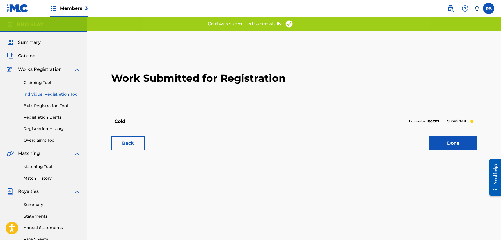
click at [450, 141] on link "Done" at bounding box center [453, 143] width 48 height 14
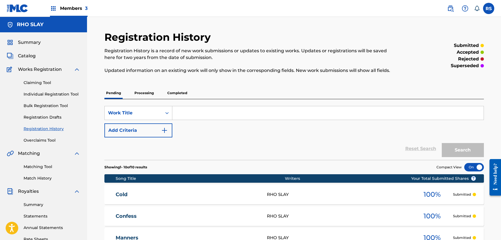
click at [58, 89] on div "Claiming Tool Individual Registration Tool Bulk Registration Tool Registration …" at bounding box center [43, 108] width 73 height 70
click at [59, 94] on link "Individual Registration Tool" at bounding box center [52, 94] width 57 height 6
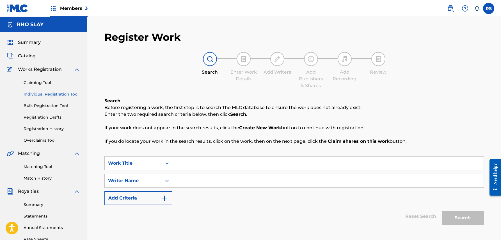
click at [219, 161] on input "Search Form" at bounding box center [327, 162] width 311 height 13
type input "rude boy"
click at [232, 183] on input "Search Form" at bounding box center [327, 180] width 311 height 13
paste input "rho slay"
type input "rho slay"
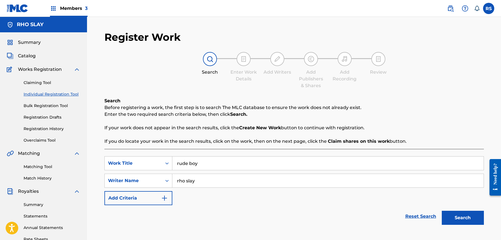
click at [451, 212] on button "Search" at bounding box center [463, 217] width 42 height 14
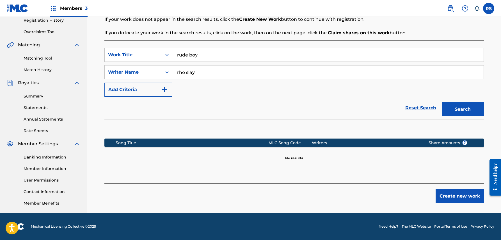
scroll to position [108, 0]
click at [463, 197] on button "Create new work" at bounding box center [459, 196] width 48 height 14
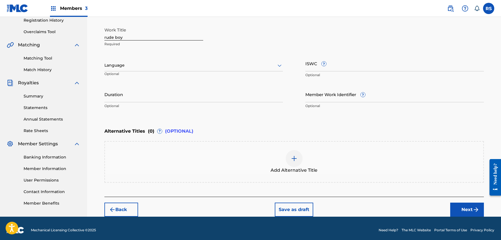
click at [457, 204] on button "Next" at bounding box center [467, 209] width 34 height 14
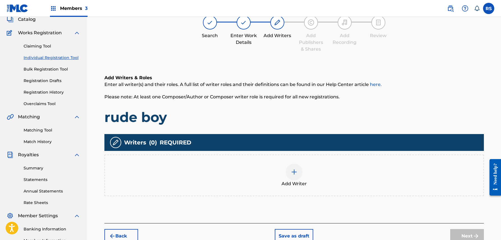
scroll to position [25, 0]
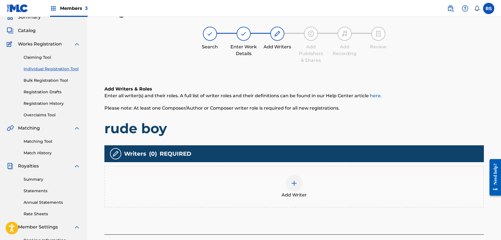
click at [294, 180] on img at bounding box center [294, 183] width 7 height 7
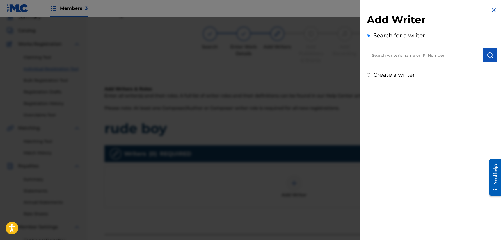
click at [424, 54] on input "text" at bounding box center [425, 55] width 116 height 14
paste input "rho slay"
type input "rho slay"
click at [490, 54] on img "submit" at bounding box center [489, 55] width 7 height 7
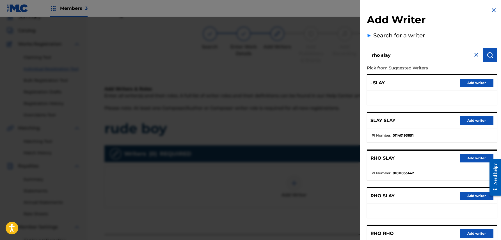
click at [474, 156] on button "Add writer" at bounding box center [476, 158] width 34 height 8
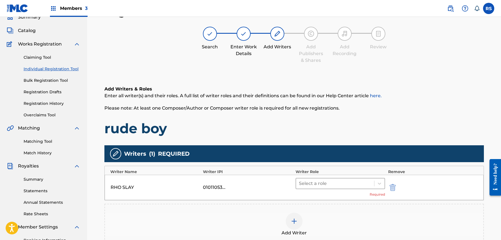
click at [362, 180] on div at bounding box center [335, 183] width 73 height 8
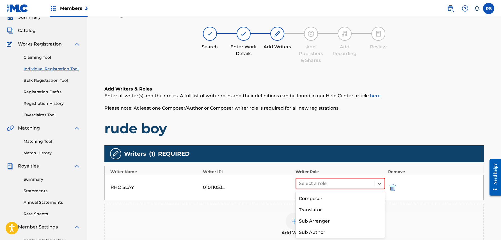
scroll to position [45, 0]
click at [348, 201] on div "Composer" at bounding box center [340, 197] width 90 height 11
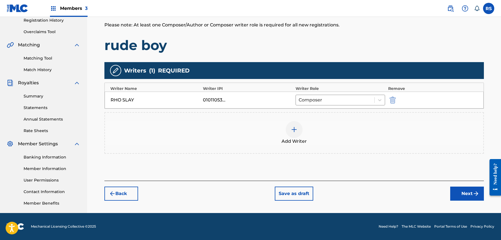
click at [468, 195] on button "Next" at bounding box center [467, 193] width 34 height 14
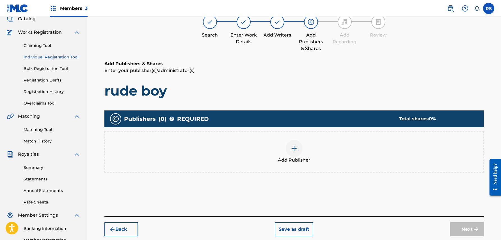
scroll to position [25, 0]
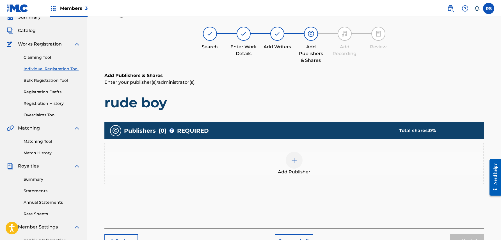
click at [300, 165] on div at bounding box center [294, 159] width 17 height 17
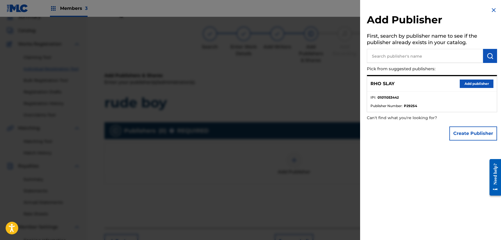
click at [470, 83] on button "Add publisher" at bounding box center [476, 83] width 34 height 8
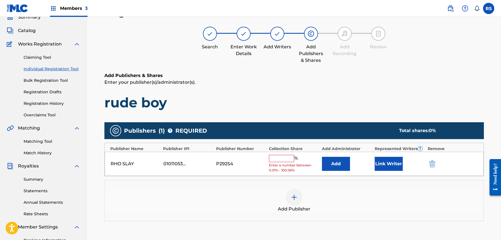
click at [293, 157] on input "text" at bounding box center [281, 158] width 25 height 7
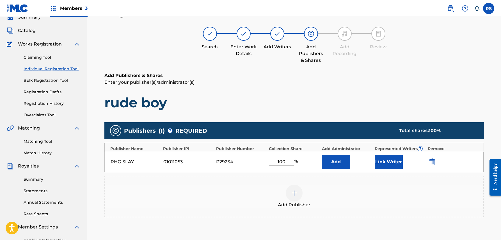
type input "100"
click at [389, 162] on button "Link Writer" at bounding box center [388, 162] width 28 height 14
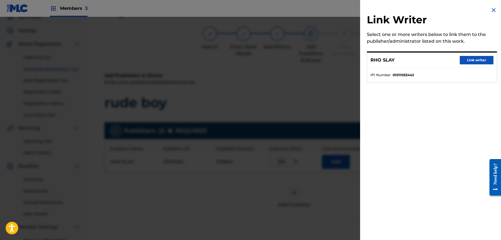
click at [486, 63] on button "Link writer" at bounding box center [476, 60] width 34 height 8
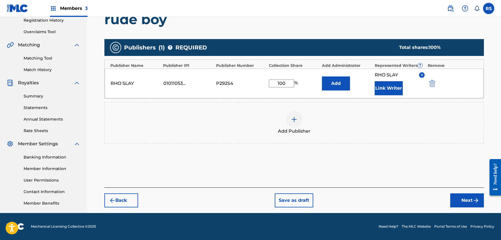
click at [457, 201] on button "Next" at bounding box center [467, 200] width 34 height 14
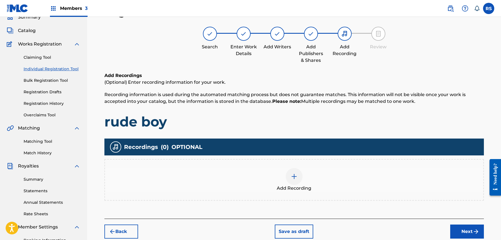
click at [461, 229] on button "Next" at bounding box center [467, 231] width 34 height 14
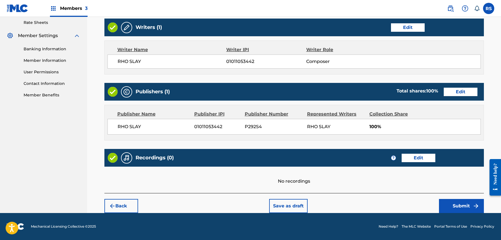
scroll to position [216, 0]
click at [460, 204] on button "Submit" at bounding box center [461, 206] width 45 height 14
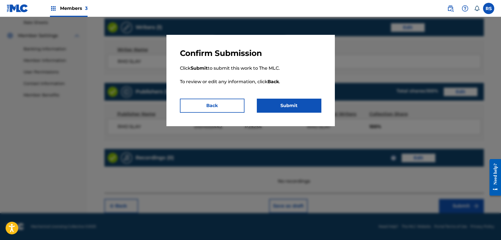
click at [318, 106] on button "Submit" at bounding box center [289, 105] width 65 height 14
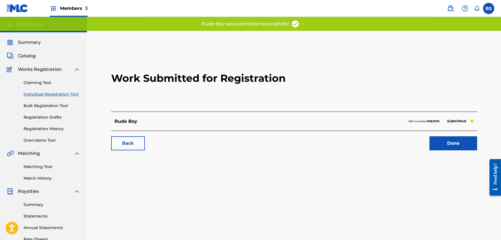
click at [444, 140] on link "Done" at bounding box center [453, 143] width 48 height 14
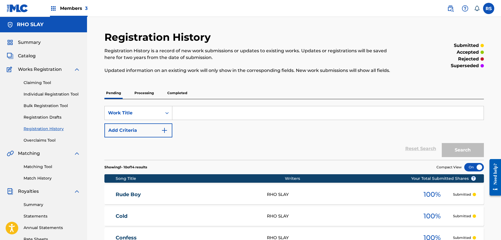
click at [61, 93] on link "Individual Registration Tool" at bounding box center [52, 94] width 57 height 6
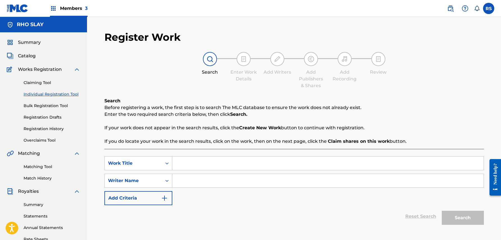
click at [190, 161] on input "Search Form" at bounding box center [327, 162] width 311 height 13
type input "Flavor"
click at [210, 181] on input "Search Form" at bounding box center [327, 180] width 311 height 13
paste input "rho slay"
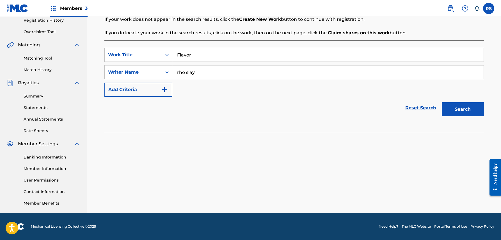
scroll to position [108, 0]
type input "rho slay"
click at [474, 114] on button "Search" at bounding box center [463, 109] width 42 height 14
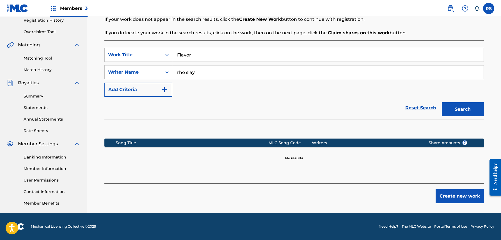
click at [460, 203] on div "Register Work Search Enter Work Details Add Writers Add Publishers & Shares Add…" at bounding box center [294, 68] width 393 height 290
click at [461, 197] on button "Create new work" at bounding box center [459, 196] width 48 height 14
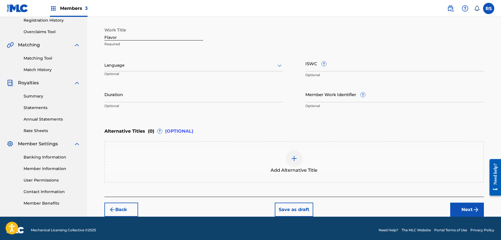
click at [457, 208] on button "Next" at bounding box center [467, 209] width 34 height 14
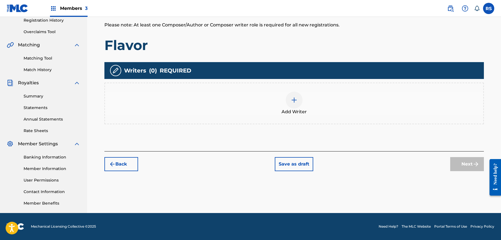
scroll to position [25, 0]
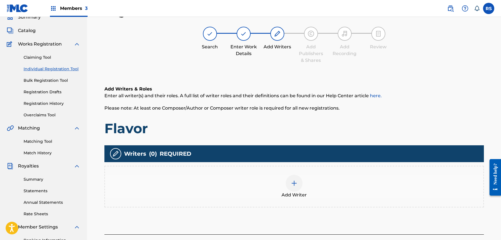
click at [319, 181] on div "Add Writer" at bounding box center [294, 186] width 378 height 24
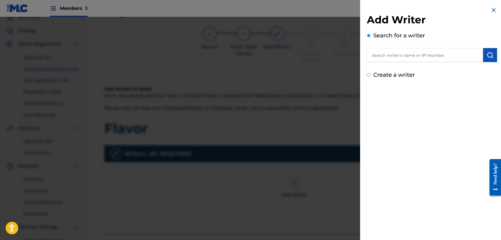
click at [433, 52] on input "text" at bounding box center [425, 55] width 116 height 14
paste input "rho slay"
type input "rho slay"
click at [483, 57] on button "submit" at bounding box center [490, 55] width 14 height 14
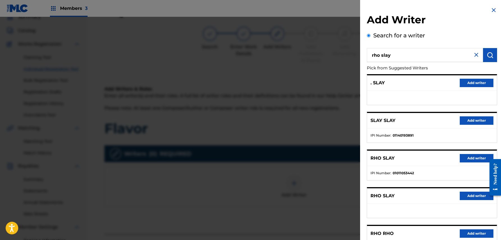
click at [475, 156] on button "Add writer" at bounding box center [476, 158] width 34 height 8
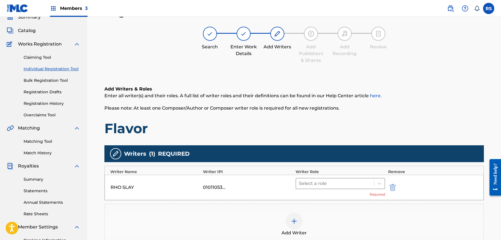
click at [355, 178] on div "Select a role" at bounding box center [335, 183] width 78 height 10
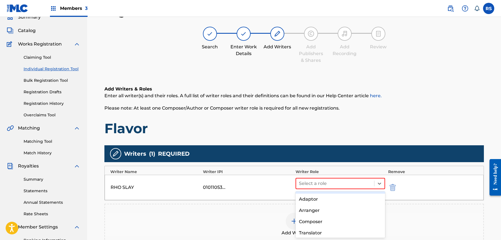
scroll to position [24, 0]
click at [340, 216] on div "Composer" at bounding box center [340, 218] width 90 height 11
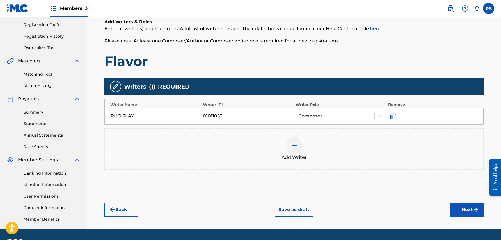
click at [450, 206] on button "Next" at bounding box center [467, 209] width 34 height 14
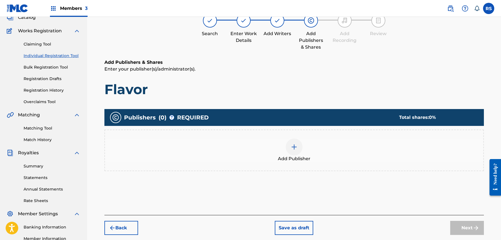
scroll to position [25, 0]
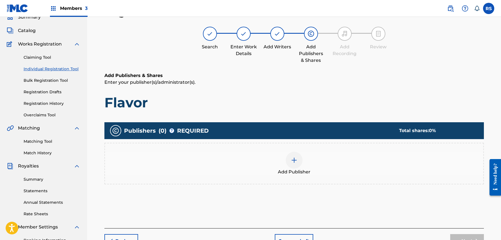
click at [306, 172] on span "Add Publisher" at bounding box center [294, 171] width 33 height 7
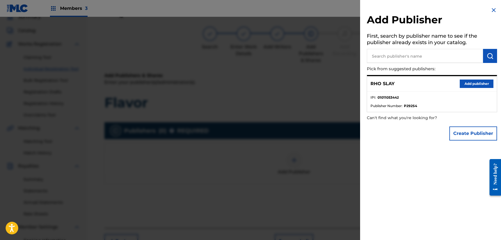
click at [473, 83] on button "Add publisher" at bounding box center [476, 83] width 34 height 8
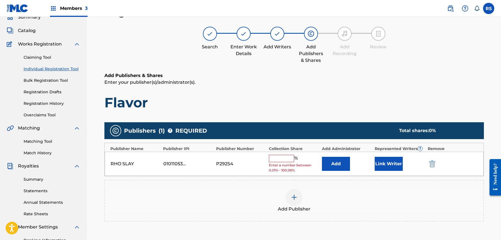
click at [290, 155] on input "text" at bounding box center [281, 158] width 25 height 7
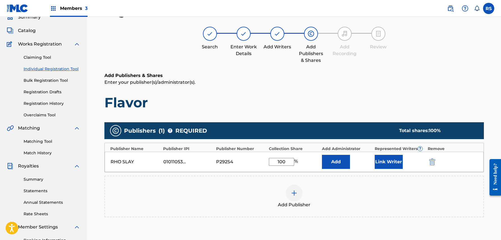
type input "100"
click at [387, 163] on button "Link Writer" at bounding box center [388, 162] width 28 height 14
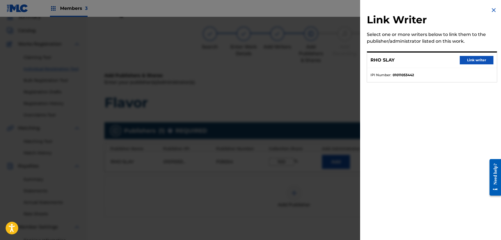
click at [478, 63] on button "Link writer" at bounding box center [476, 60] width 34 height 8
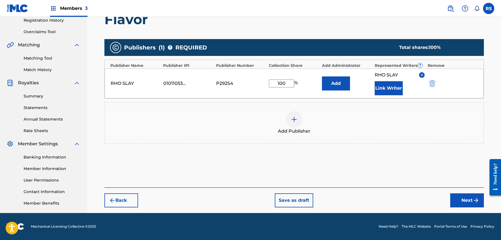
click at [464, 200] on button "Next" at bounding box center [467, 200] width 34 height 14
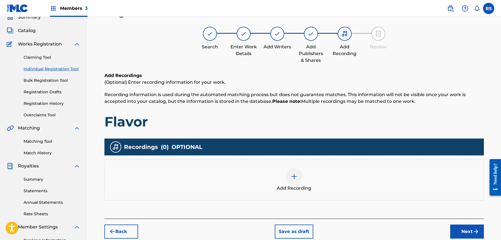
click at [462, 227] on button "Next" at bounding box center [467, 231] width 34 height 14
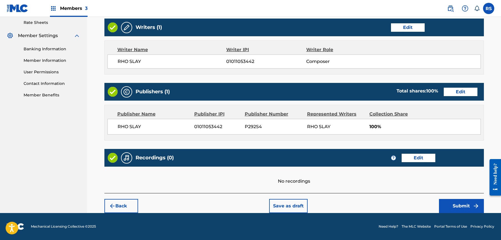
scroll to position [216, 0]
click at [455, 198] on div "Back Save as draft Submit" at bounding box center [293, 203] width 379 height 20
click at [449, 205] on button "Submit" at bounding box center [461, 206] width 45 height 14
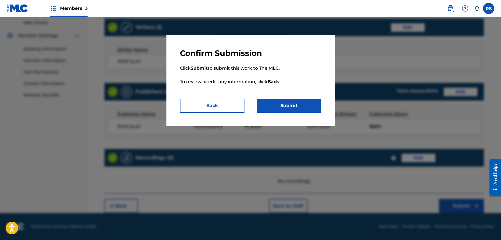
drag, startPoint x: 296, startPoint y: 93, endPoint x: 296, endPoint y: 96, distance: 3.4
click at [296, 93] on p "Click Submit to submit this work to The MLC. To review or edit any information,…" at bounding box center [250, 78] width 141 height 40
click at [296, 96] on p "Click Submit to submit this work to The MLC. To review or edit any information,…" at bounding box center [250, 78] width 141 height 40
click at [295, 101] on button "Submit" at bounding box center [289, 105] width 65 height 14
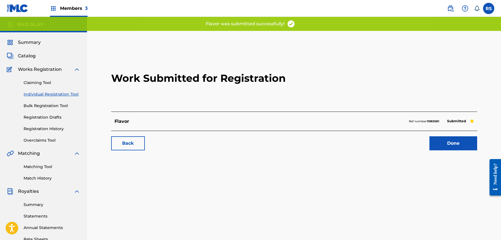
click at [468, 137] on link "Done" at bounding box center [453, 143] width 48 height 14
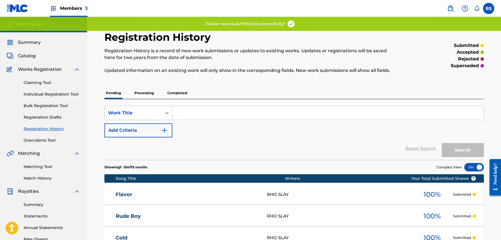
click at [59, 94] on link "Individual Registration Tool" at bounding box center [52, 94] width 57 height 6
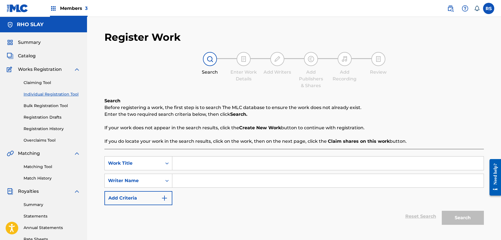
click at [229, 164] on input "Search Form" at bounding box center [327, 162] width 311 height 13
type input "Flooding"
click at [250, 180] on input "Search Form" at bounding box center [327, 180] width 311 height 13
paste input "rho slay"
type input "rho slay"
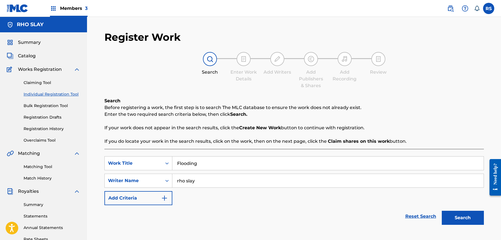
click at [470, 218] on button "Search" at bounding box center [463, 217] width 42 height 14
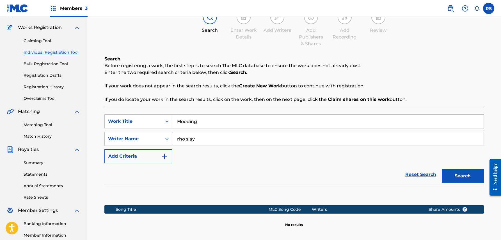
scroll to position [86, 0]
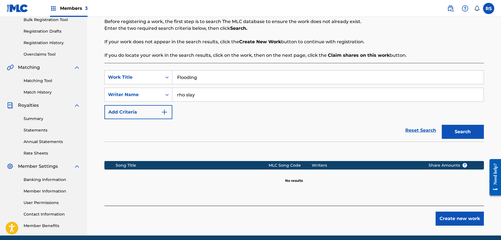
click at [465, 219] on button "Create new work" at bounding box center [459, 218] width 48 height 14
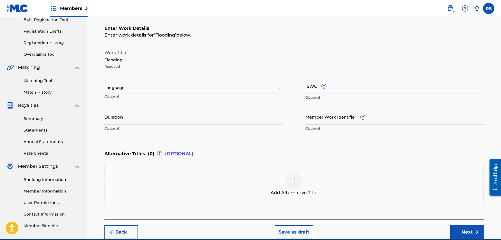
click at [472, 230] on img "submit" at bounding box center [475, 231] width 7 height 7
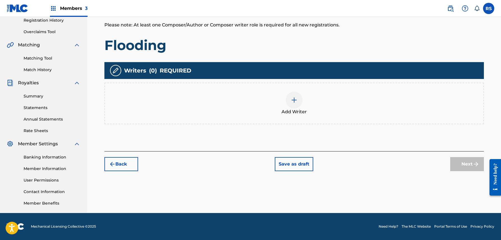
scroll to position [108, 0]
click at [298, 101] on div at bounding box center [294, 99] width 17 height 17
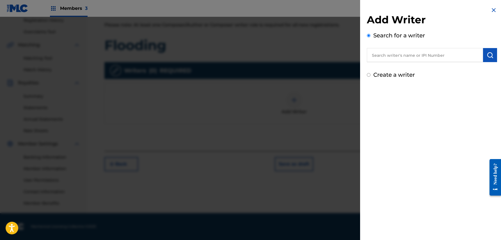
click at [452, 56] on input "text" at bounding box center [425, 55] width 116 height 14
paste input "rho slay"
type input "rho slay"
click at [487, 54] on img "submit" at bounding box center [489, 55] width 7 height 7
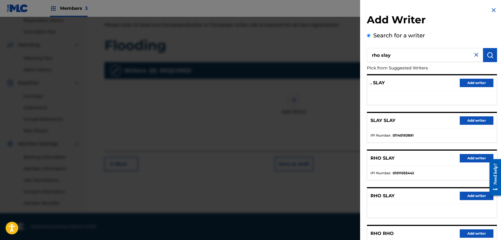
click at [469, 159] on button "Add writer" at bounding box center [476, 158] width 34 height 8
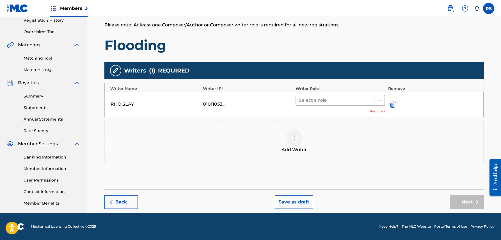
click at [364, 97] on div at bounding box center [335, 100] width 73 height 8
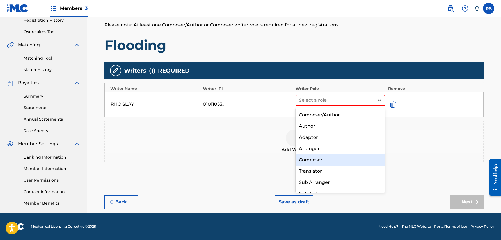
click at [336, 159] on div "Composer" at bounding box center [340, 159] width 90 height 11
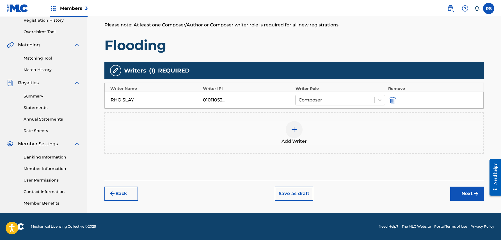
click at [463, 194] on button "Next" at bounding box center [467, 193] width 34 height 14
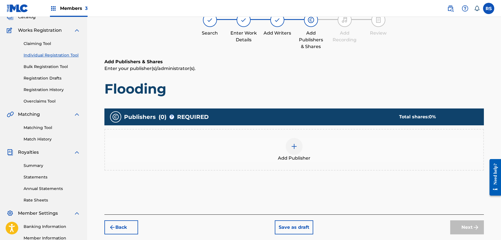
scroll to position [25, 0]
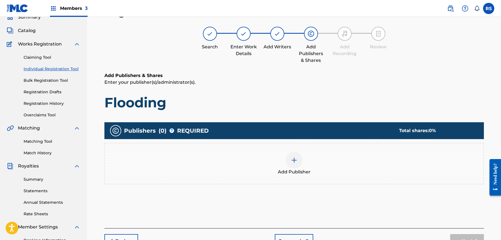
click at [300, 166] on div "Add Publisher" at bounding box center [294, 163] width 378 height 24
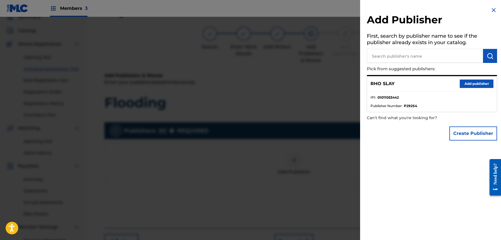
click at [469, 82] on button "Add publisher" at bounding box center [476, 83] width 34 height 8
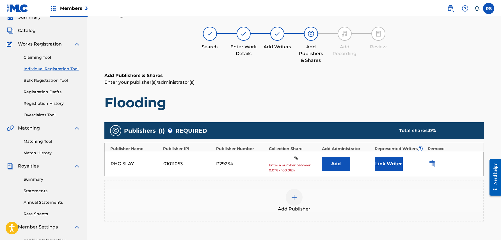
click at [290, 162] on div "% Enter a number between 0.01% - 100.06%" at bounding box center [294, 164] width 50 height 18
click at [288, 157] on input "text" at bounding box center [281, 158] width 25 height 7
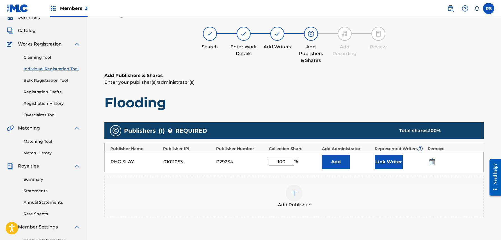
type input "100"
click at [397, 160] on button "Link Writer" at bounding box center [388, 162] width 28 height 14
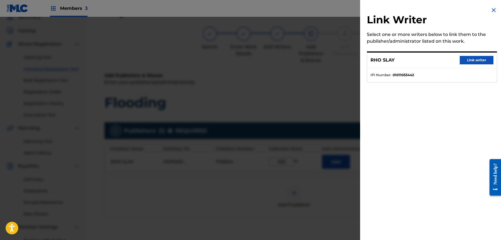
click at [472, 60] on button "Link writer" at bounding box center [476, 60] width 34 height 8
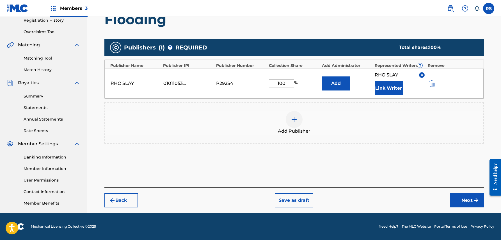
click at [471, 204] on button "Next" at bounding box center [467, 200] width 34 height 14
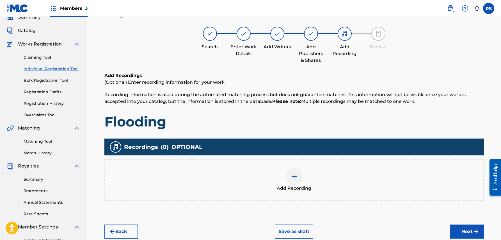
click at [452, 232] on button "Next" at bounding box center [467, 231] width 34 height 14
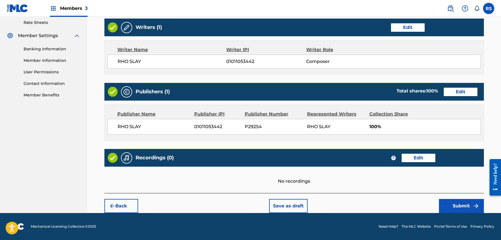
scroll to position [216, 0]
click at [467, 208] on button "Submit" at bounding box center [461, 206] width 45 height 14
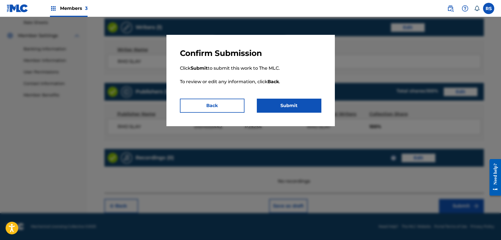
click at [311, 105] on button "Submit" at bounding box center [289, 105] width 65 height 14
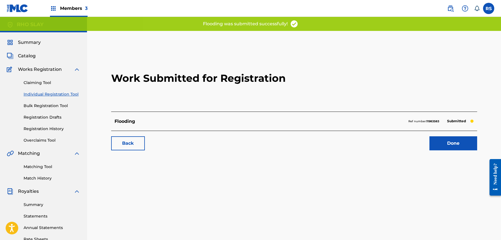
click at [465, 138] on link "Done" at bounding box center [453, 143] width 48 height 14
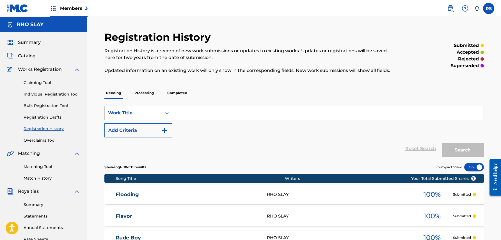
click at [51, 96] on link "Individual Registration Tool" at bounding box center [52, 94] width 57 height 6
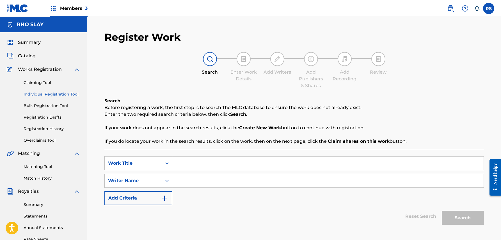
click at [224, 162] on input "Search Form" at bounding box center [327, 162] width 311 height 13
type input "Big Dawg"
click at [293, 185] on input "Search Form" at bounding box center [327, 180] width 311 height 13
paste input "rho slay"
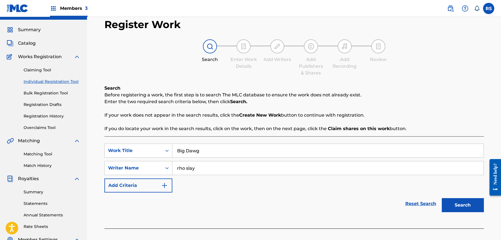
type input "rho slay"
click at [456, 208] on button "Search" at bounding box center [463, 205] width 42 height 14
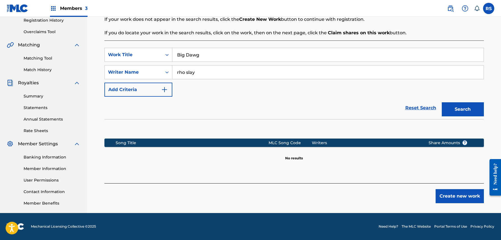
scroll to position [108, 0]
click at [460, 197] on button "Create new work" at bounding box center [459, 196] width 48 height 14
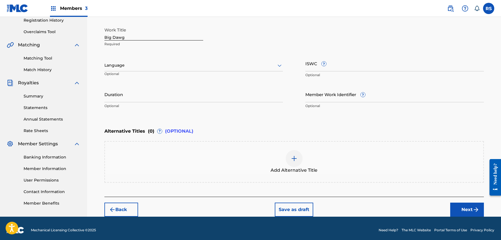
click at [463, 204] on button "Next" at bounding box center [467, 209] width 34 height 14
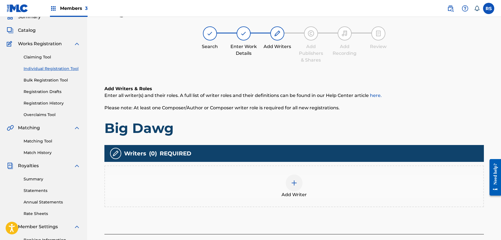
scroll to position [25, 0]
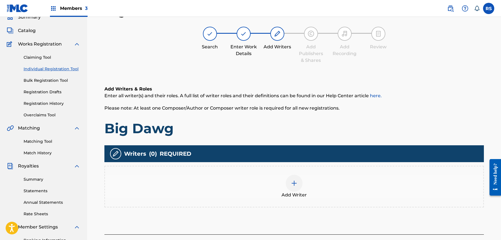
click at [300, 181] on div at bounding box center [294, 182] width 17 height 17
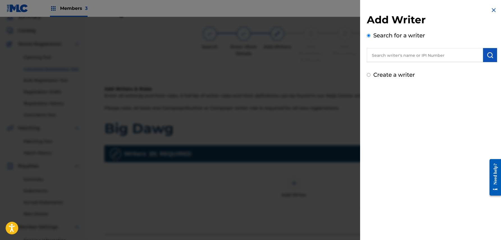
click at [458, 54] on input "text" at bounding box center [425, 55] width 116 height 14
paste input "rho slay"
type input "rho slay"
click at [486, 53] on img "submit" at bounding box center [489, 55] width 7 height 7
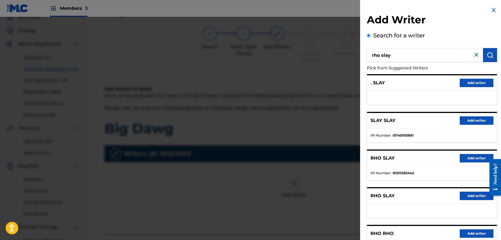
click at [481, 155] on button "Add writer" at bounding box center [476, 158] width 34 height 8
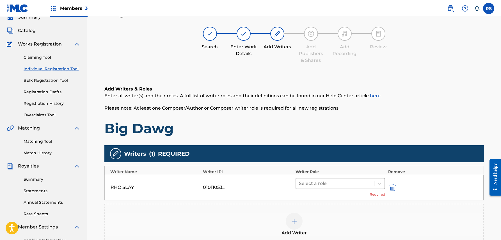
click at [339, 186] on div at bounding box center [335, 183] width 73 height 8
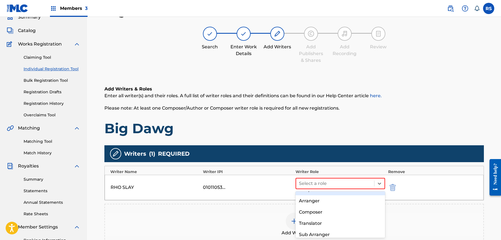
scroll to position [38, 0]
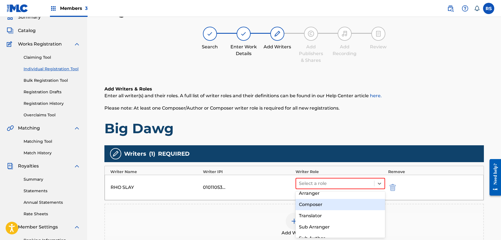
click at [332, 204] on div "Composer" at bounding box center [340, 204] width 90 height 11
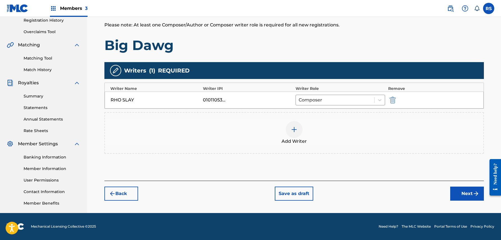
click at [460, 193] on button "Next" at bounding box center [467, 193] width 34 height 14
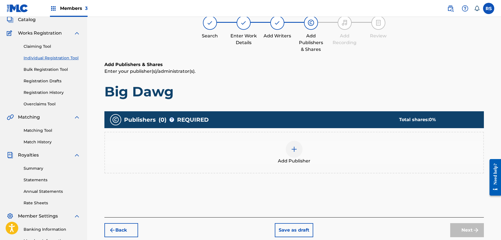
scroll to position [25, 0]
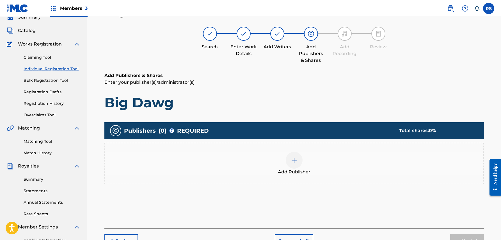
click at [299, 165] on div at bounding box center [294, 159] width 17 height 17
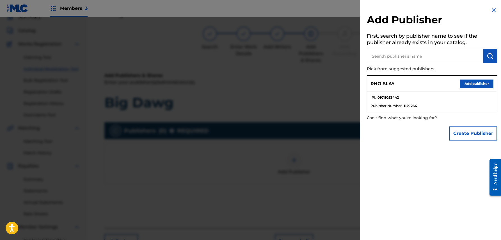
click at [459, 82] on button "Add publisher" at bounding box center [476, 83] width 34 height 8
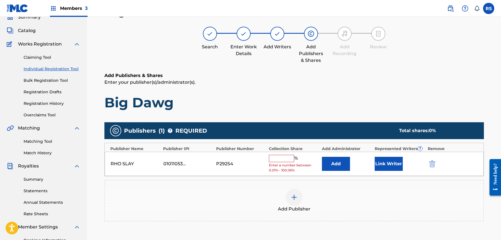
click at [284, 160] on div "%" at bounding box center [284, 158] width 30 height 7
click at [284, 158] on input "text" at bounding box center [281, 158] width 25 height 7
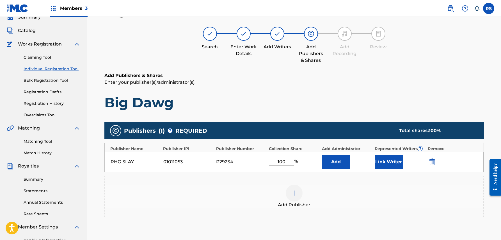
type input "100"
click at [391, 155] on button "Link Writer" at bounding box center [388, 162] width 28 height 14
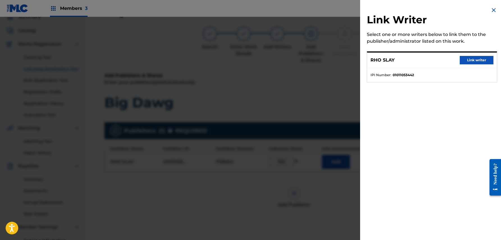
click at [477, 60] on button "Link writer" at bounding box center [476, 60] width 34 height 8
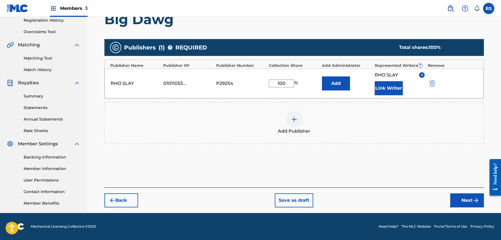
click at [458, 198] on button "Next" at bounding box center [467, 200] width 34 height 14
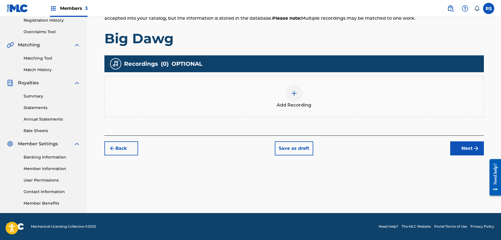
click at [471, 153] on button "Next" at bounding box center [467, 148] width 34 height 14
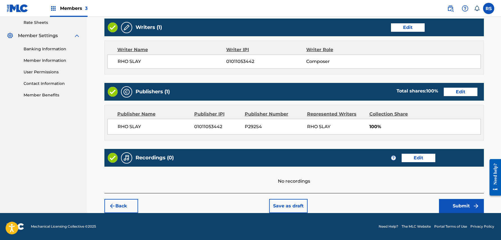
scroll to position [216, 0]
click at [467, 201] on button "Submit" at bounding box center [461, 206] width 45 height 14
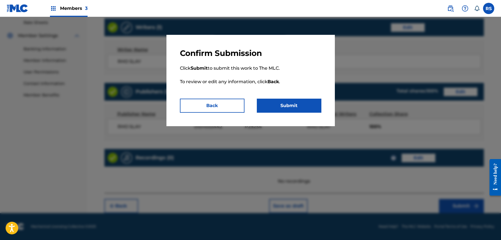
click at [310, 105] on button "Submit" at bounding box center [289, 105] width 65 height 14
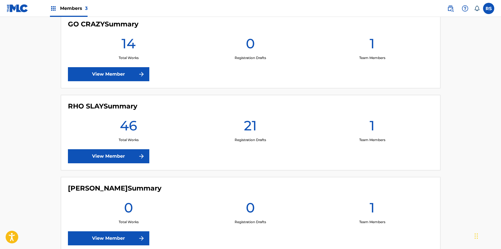
scroll to position [181, 0]
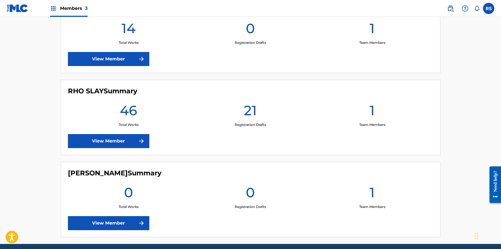
click at [134, 140] on link "View Member" at bounding box center [108, 141] width 81 height 14
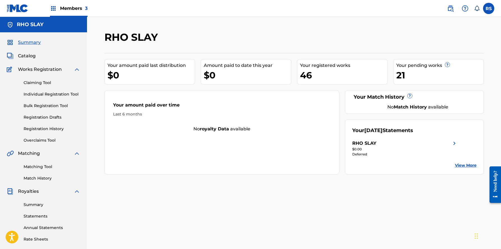
click at [489, 7] on label at bounding box center [488, 8] width 11 height 11
click at [488, 8] on input "RS Roshonda Smith rhoslaygocrazy@gmail.com Notification Preferences Profile Log…" at bounding box center [488, 8] width 0 height 0
click at [107, 168] on div "Your amount paid over time Last 6 months No royalty data available" at bounding box center [221, 132] width 235 height 84
click at [54, 95] on link "Individual Registration Tool" at bounding box center [52, 94] width 57 height 6
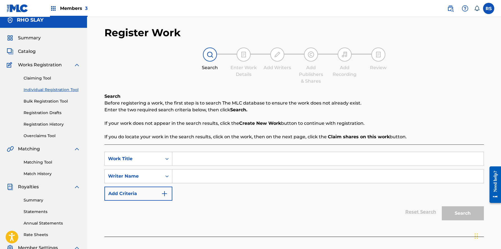
scroll to position [2, 0]
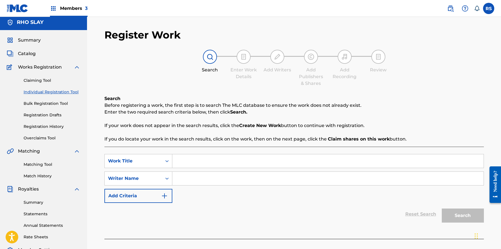
click at [31, 53] on span "Catalog" at bounding box center [27, 53] width 18 height 7
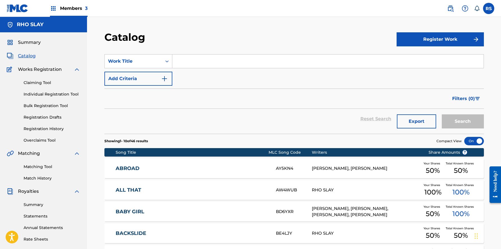
click at [34, 42] on span "Summary" at bounding box center [29, 42] width 23 height 7
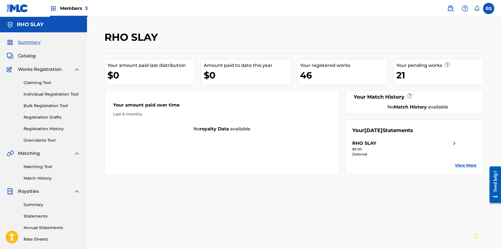
click at [490, 6] on label at bounding box center [488, 8] width 11 height 11
click at [488, 8] on input "RS Roshonda Smith rhoslaygocrazy@gmail.com Notification Preferences Profile Log…" at bounding box center [488, 8] width 0 height 0
click at [474, 30] on p "Roshonda Smith" at bounding box center [469, 33] width 43 height 7
click at [488, 8] on input "RS Roshonda Smith rhoslaygocrazy@gmail.com Notification Preferences Profile Log…" at bounding box center [488, 8] width 0 height 0
click at [457, 35] on p "Roshonda Smith" at bounding box center [469, 33] width 43 height 7
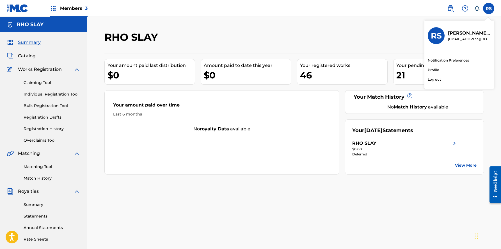
click at [488, 8] on input "RS Roshonda Smith rhoslaygocrazy@gmail.com Notification Preferences Profile Log…" at bounding box center [488, 8] width 0 height 0
click at [429, 40] on div "RS" at bounding box center [435, 35] width 17 height 17
click at [488, 8] on input "RS Roshonda Smith rhoslaygocrazy@gmail.com Notification Preferences Profile Log…" at bounding box center [488, 8] width 0 height 0
click at [430, 70] on link "Profile" at bounding box center [432, 69] width 11 height 5
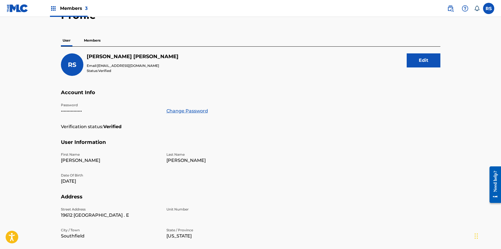
scroll to position [33, 0]
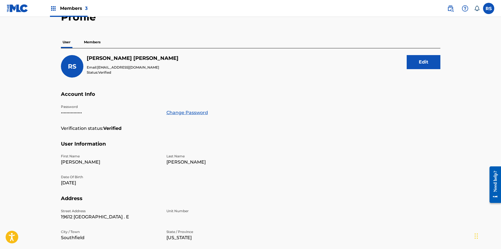
click at [91, 42] on p "Members" at bounding box center [92, 42] width 20 height 12
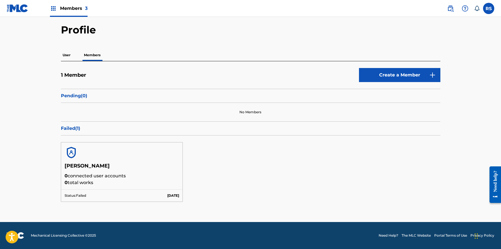
scroll to position [20, 0]
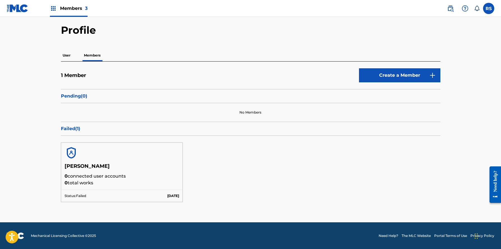
click at [81, 96] on p "Pending ( 0 )" at bounding box center [250, 96] width 379 height 7
click at [297, 99] on p "Pending ( 0 )" at bounding box center [250, 96] width 379 height 7
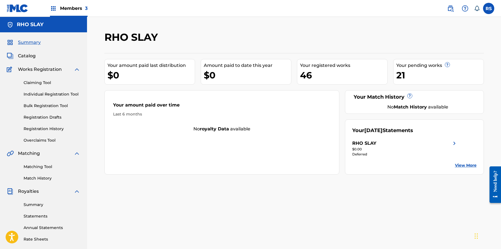
click at [46, 83] on link "Claiming Tool" at bounding box center [52, 83] width 57 height 6
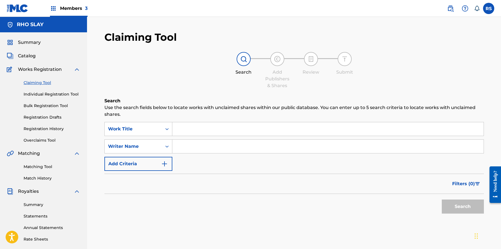
click at [198, 127] on input "Search Form" at bounding box center [327, 128] width 311 height 13
type input "r"
type input "b"
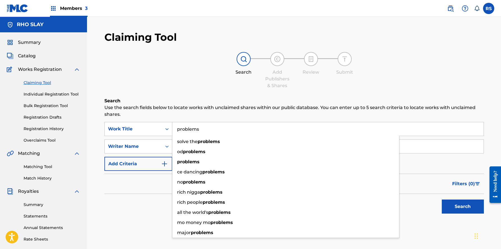
type input "problems"
click at [462, 206] on button "Search" at bounding box center [463, 206] width 42 height 14
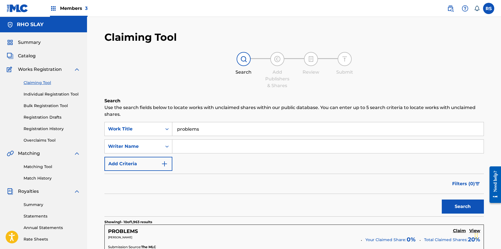
click at [198, 148] on input "Search Form" at bounding box center [327, 145] width 311 height 13
type input "rho slay"
click at [462, 206] on button "Search" at bounding box center [463, 206] width 42 height 14
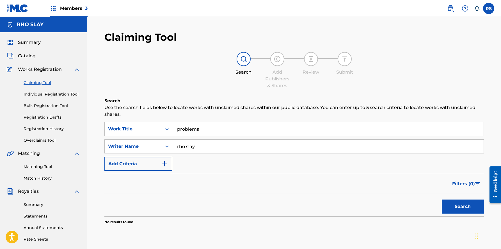
click at [51, 91] on div "Claiming Tool Individual Registration Tool Bulk Registration Tool Registration …" at bounding box center [43, 108] width 73 height 70
click at [52, 95] on link "Individual Registration Tool" at bounding box center [52, 94] width 57 height 6
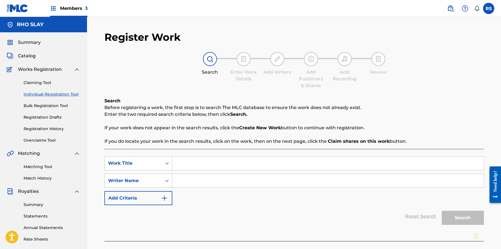
click at [199, 183] on input "Search Form" at bounding box center [327, 180] width 311 height 13
paste input "rho slay"
type input "rho slay"
click at [203, 165] on input "Search Form" at bounding box center [327, 162] width 311 height 13
type input "problems"
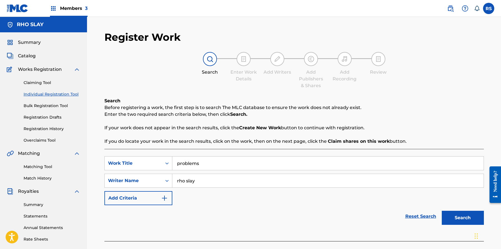
click at [462, 217] on button "Search" at bounding box center [463, 217] width 42 height 14
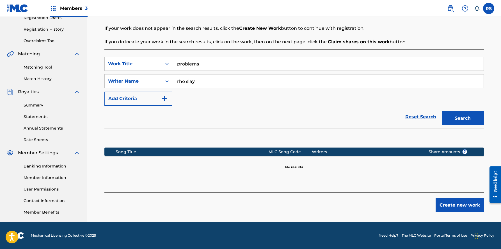
scroll to position [99, 0]
click at [443, 202] on button "Create new work" at bounding box center [459, 205] width 48 height 14
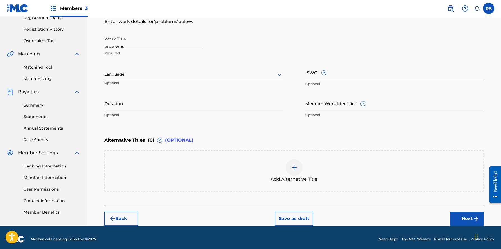
click at [470, 217] on button "Next" at bounding box center [467, 218] width 34 height 14
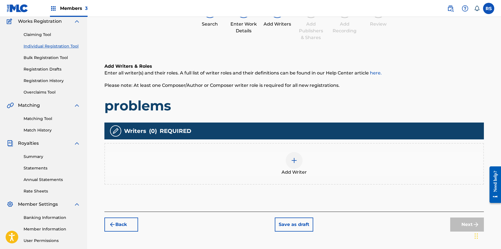
scroll to position [60, 0]
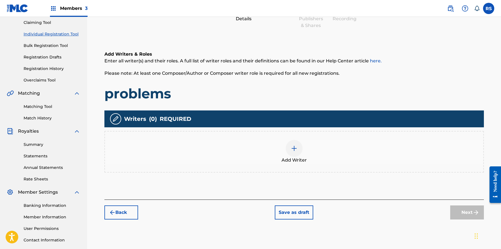
click at [296, 148] on img at bounding box center [294, 148] width 7 height 7
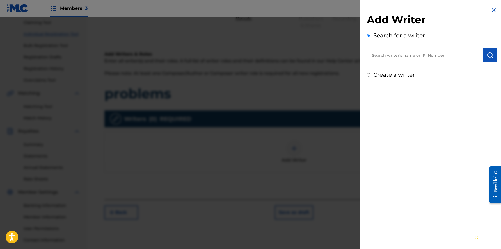
click at [445, 58] on input "text" at bounding box center [425, 55] width 116 height 14
type input "rho slay"
click at [442, 71] on div "rho slay" at bounding box center [425, 68] width 116 height 10
click at [489, 54] on img "submit" at bounding box center [489, 55] width 7 height 7
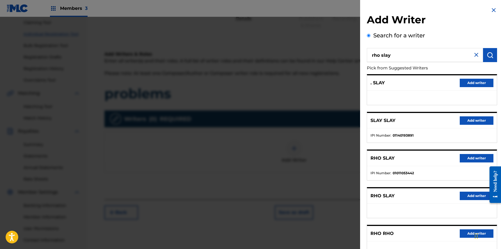
click at [470, 159] on button "Add writer" at bounding box center [476, 158] width 34 height 8
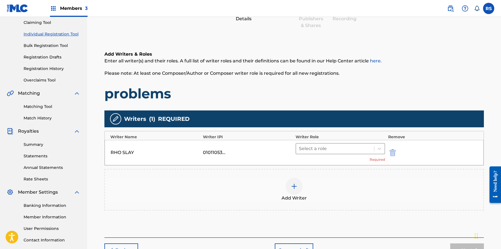
click at [373, 148] on div "Select a role" at bounding box center [335, 148] width 78 height 10
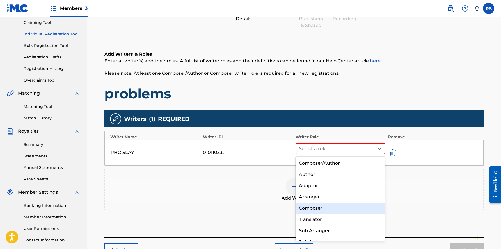
click at [341, 204] on div "Composer" at bounding box center [340, 207] width 90 height 11
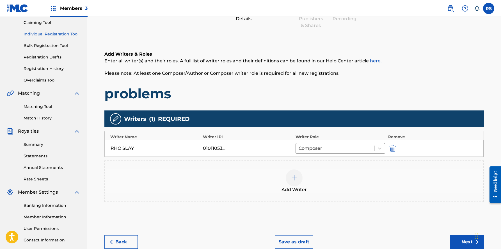
click at [471, 239] on button "Next" at bounding box center [467, 242] width 34 height 14
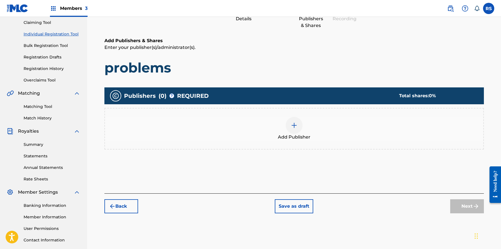
scroll to position [25, 0]
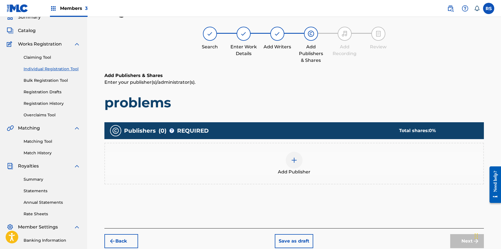
click at [317, 173] on div "Add Publisher" at bounding box center [294, 163] width 378 height 24
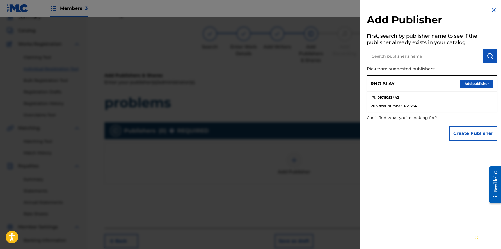
click at [400, 98] on li "IPI : 01011053442" at bounding box center [431, 99] width 123 height 8
drag, startPoint x: 402, startPoint y: 97, endPoint x: 377, endPoint y: 97, distance: 25.5
click at [377, 97] on li "IPI : 01011053442" at bounding box center [431, 99] width 123 height 8
copy strong "01011053442"
click at [417, 106] on li "Publisher Number : P292S4" at bounding box center [431, 105] width 123 height 5
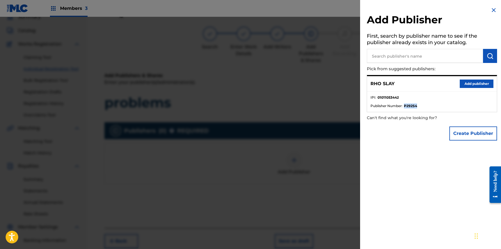
drag, startPoint x: 419, startPoint y: 106, endPoint x: 404, endPoint y: 106, distance: 14.9
click at [404, 106] on li "Publisher Number : P292S4" at bounding box center [431, 105] width 123 height 5
copy strong "P292S4"
